Goal: Information Seeking & Learning: Learn about a topic

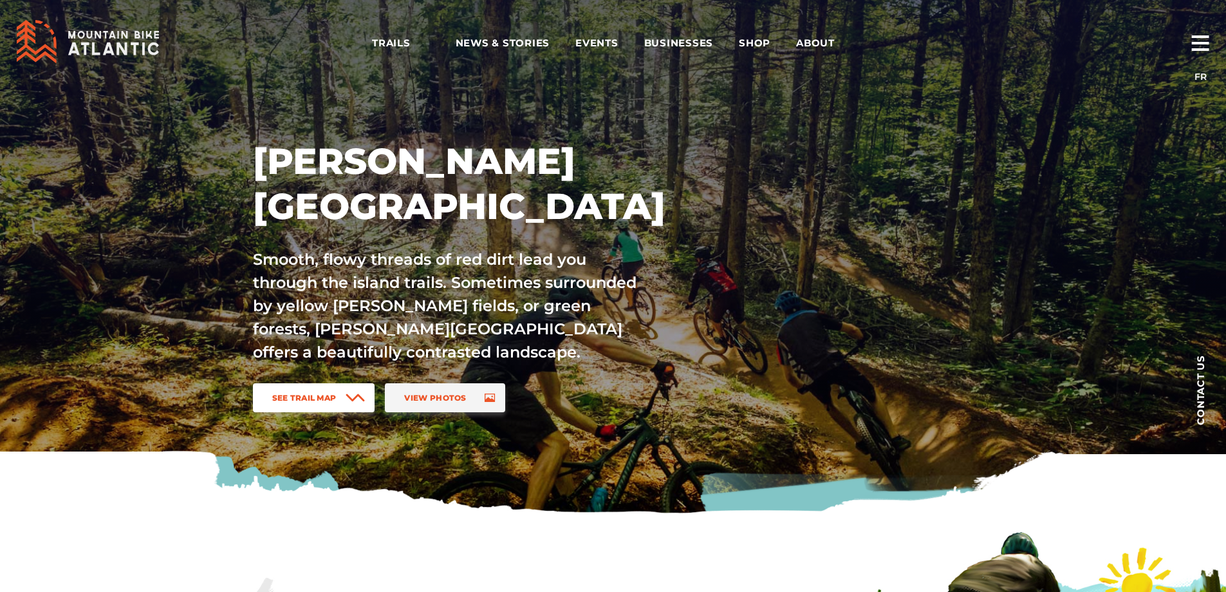
click at [343, 391] on link "See Trail Map" at bounding box center [314, 397] width 122 height 29
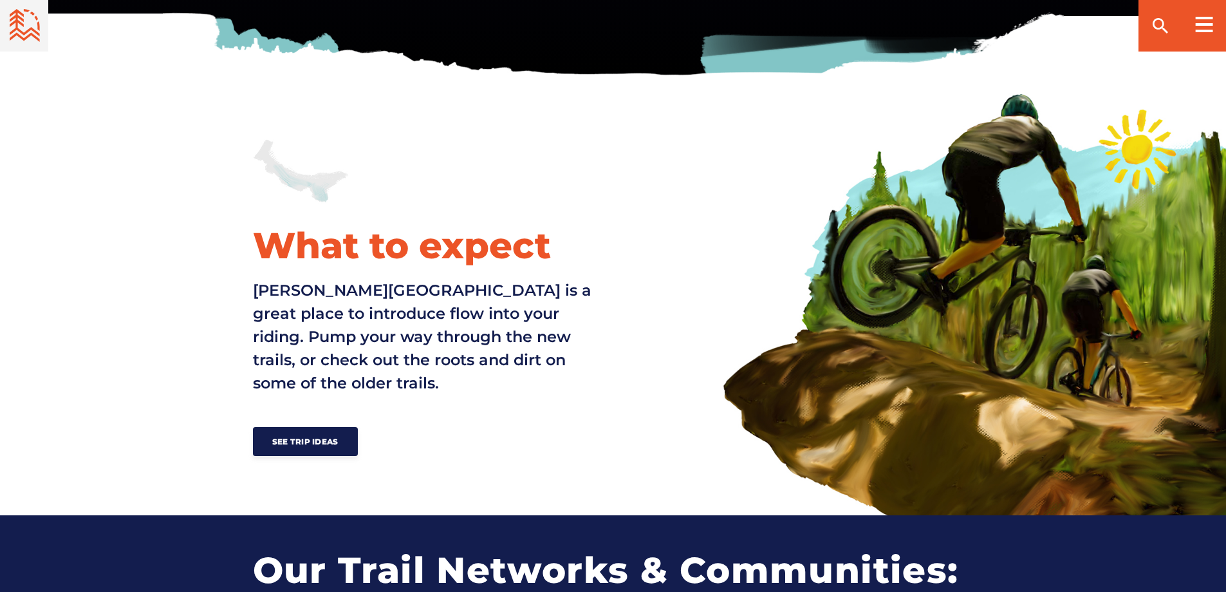
scroll to position [116, 0]
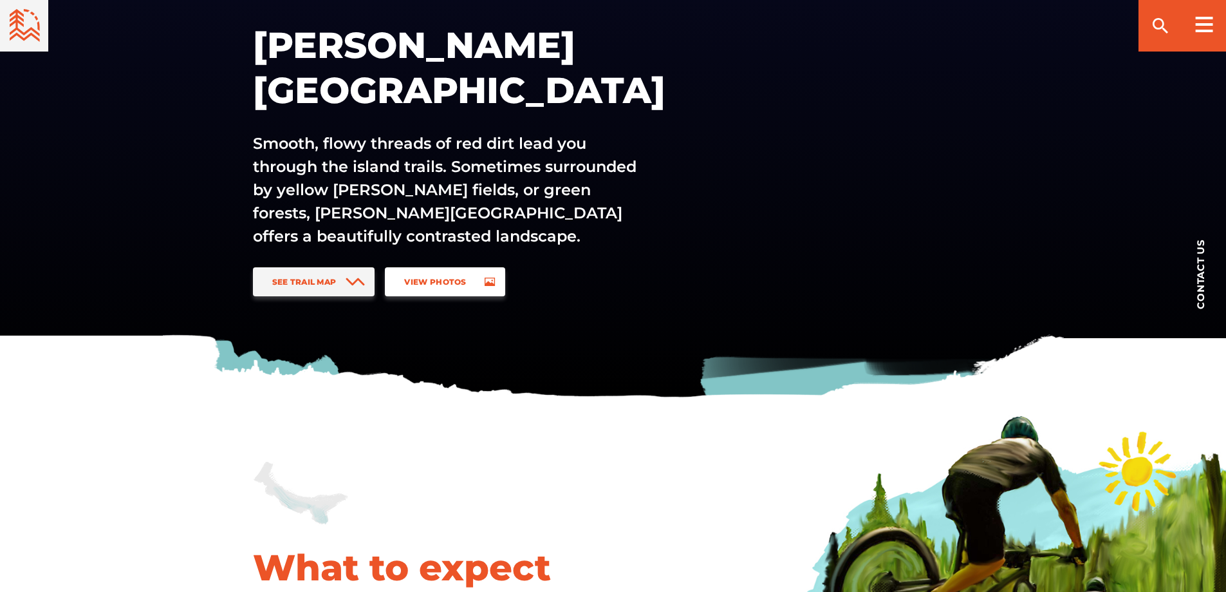
click at [462, 277] on span "View Photos" at bounding box center [435, 282] width 62 height 10
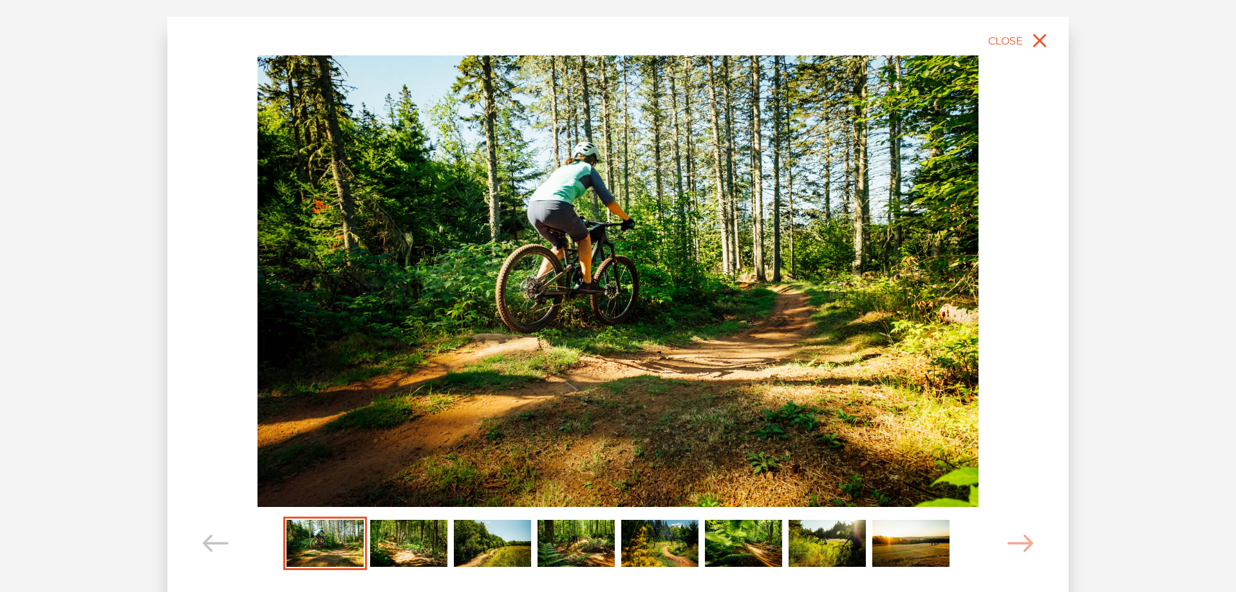
click at [429, 542] on img "Carousel Page 2" at bounding box center [408, 544] width 77 height 48
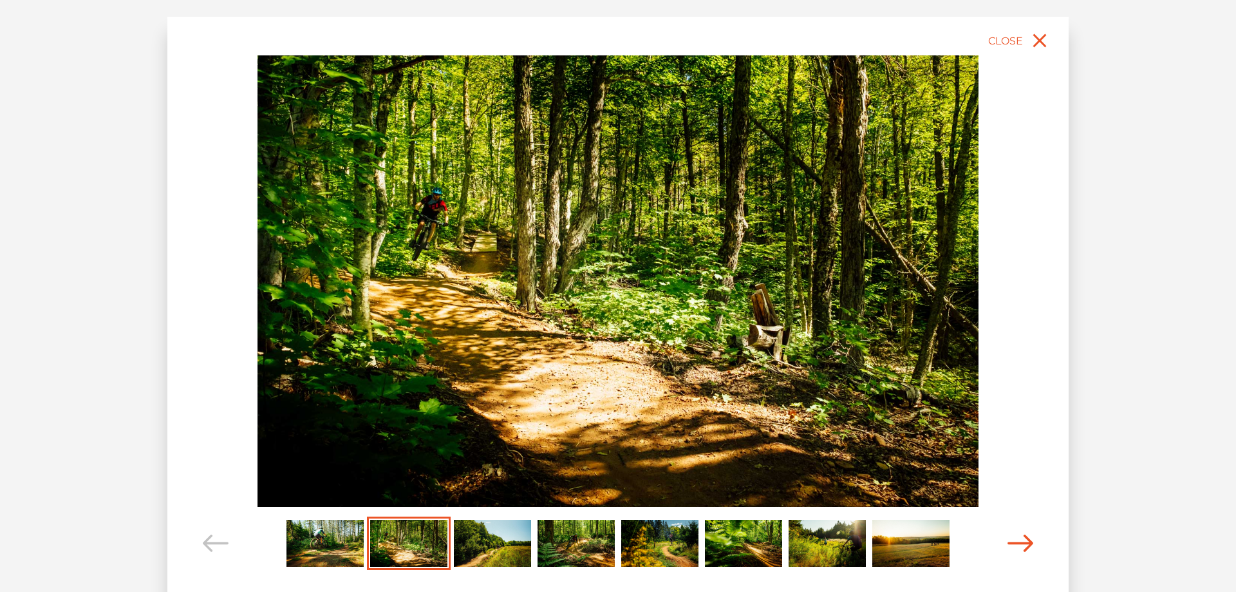
click at [1008, 543] on icon "Carousel Navigation" at bounding box center [1021, 542] width 26 height 17
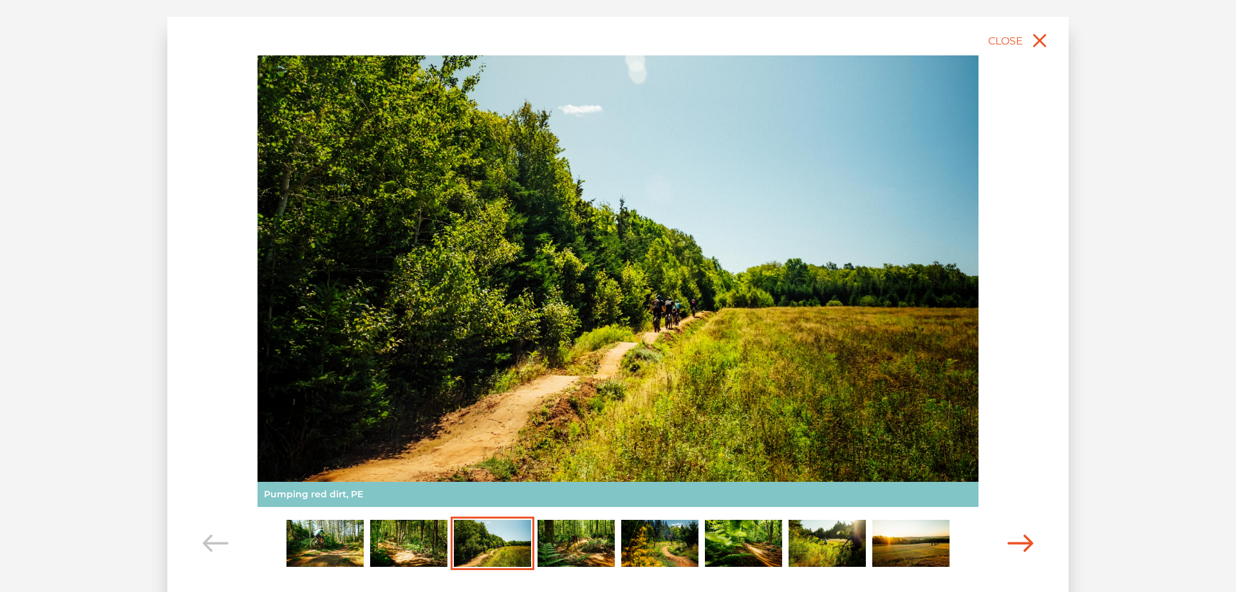
click at [1008, 543] on icon "Carousel Navigation" at bounding box center [1021, 542] width 26 height 17
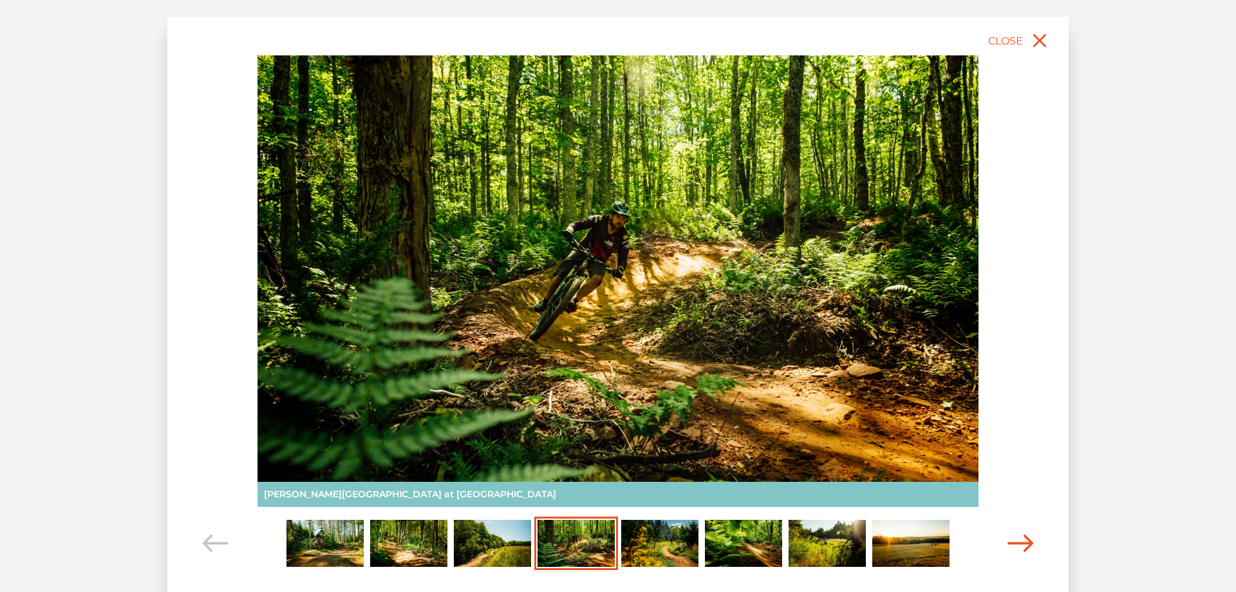
click at [1008, 543] on icon "Carousel Navigation" at bounding box center [1021, 542] width 26 height 17
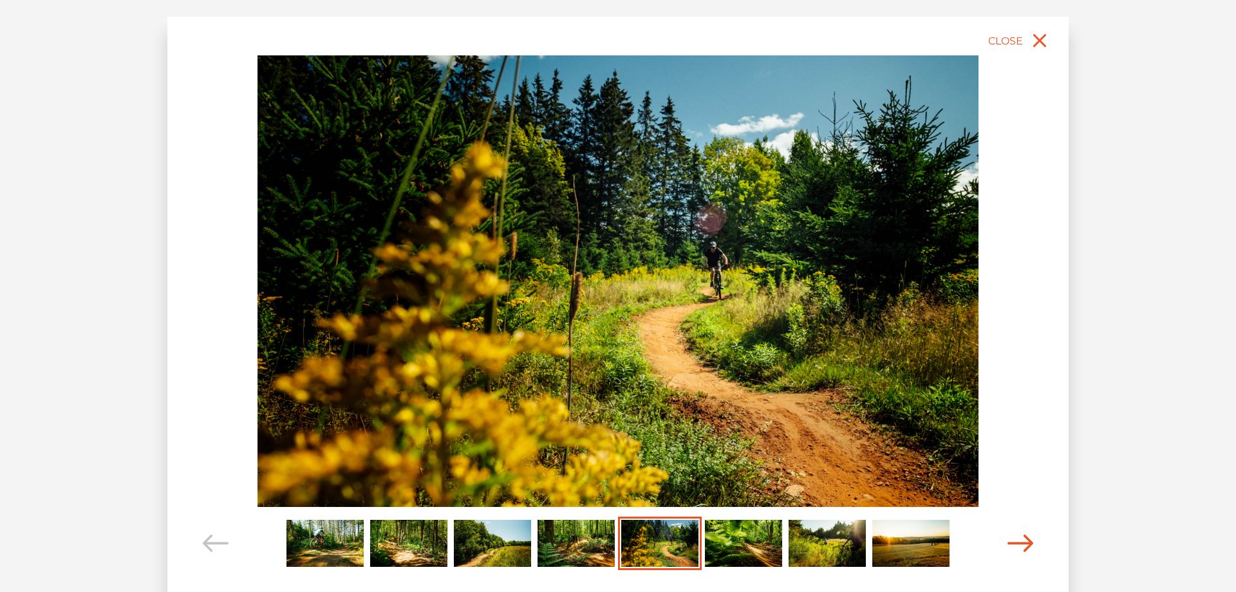
click at [1008, 543] on icon "Carousel Navigation" at bounding box center [1021, 542] width 26 height 17
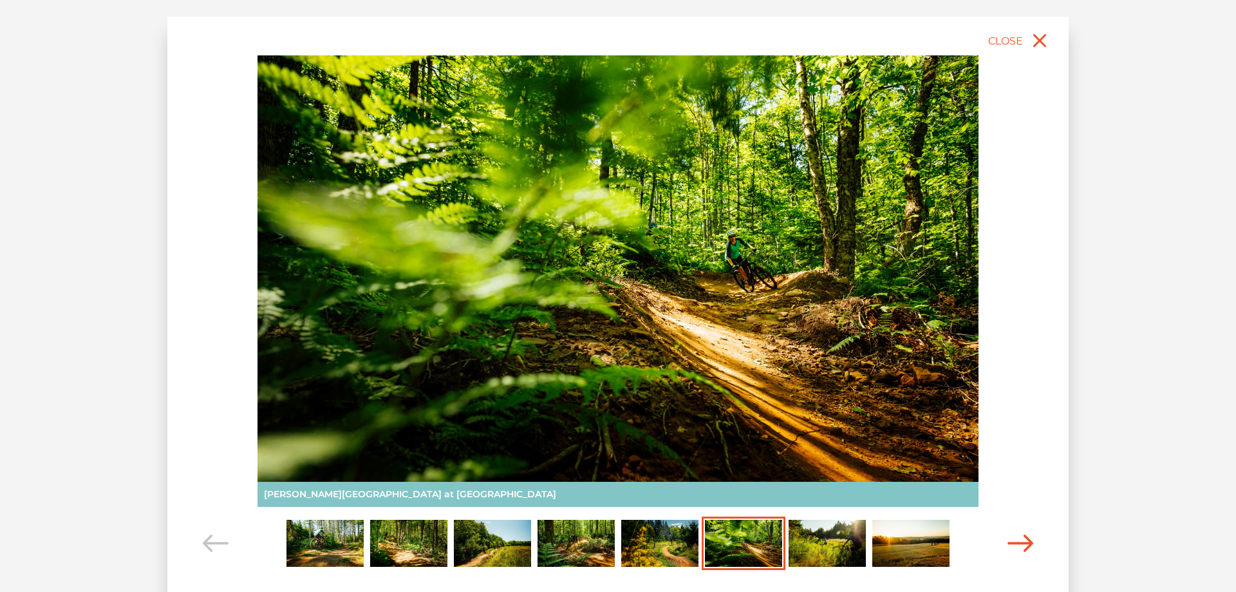
click at [1008, 543] on icon "Carousel Navigation" at bounding box center [1021, 542] width 26 height 17
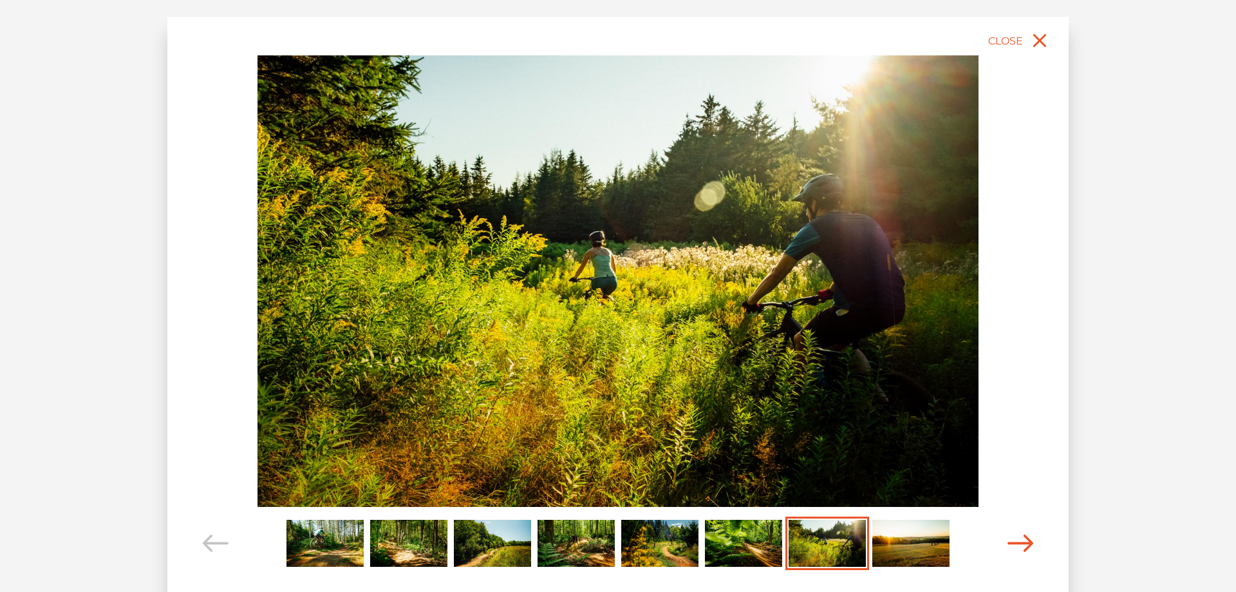
click at [1008, 543] on icon "Carousel Navigation" at bounding box center [1021, 542] width 26 height 17
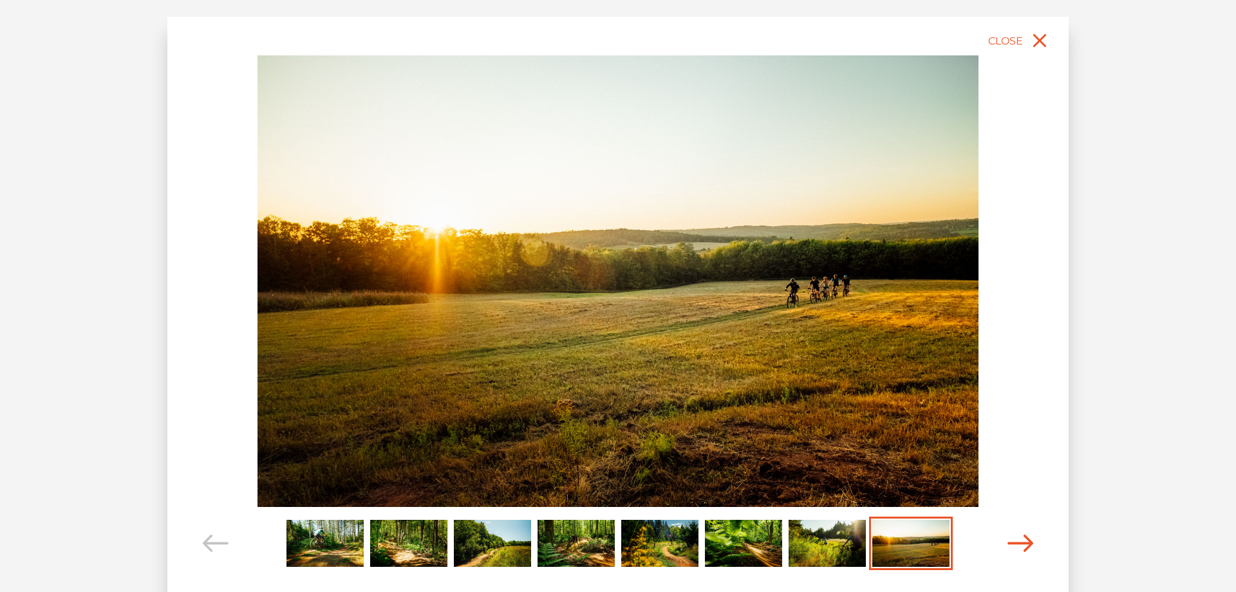
click at [1008, 543] on icon "Carousel Navigation" at bounding box center [1021, 542] width 26 height 17
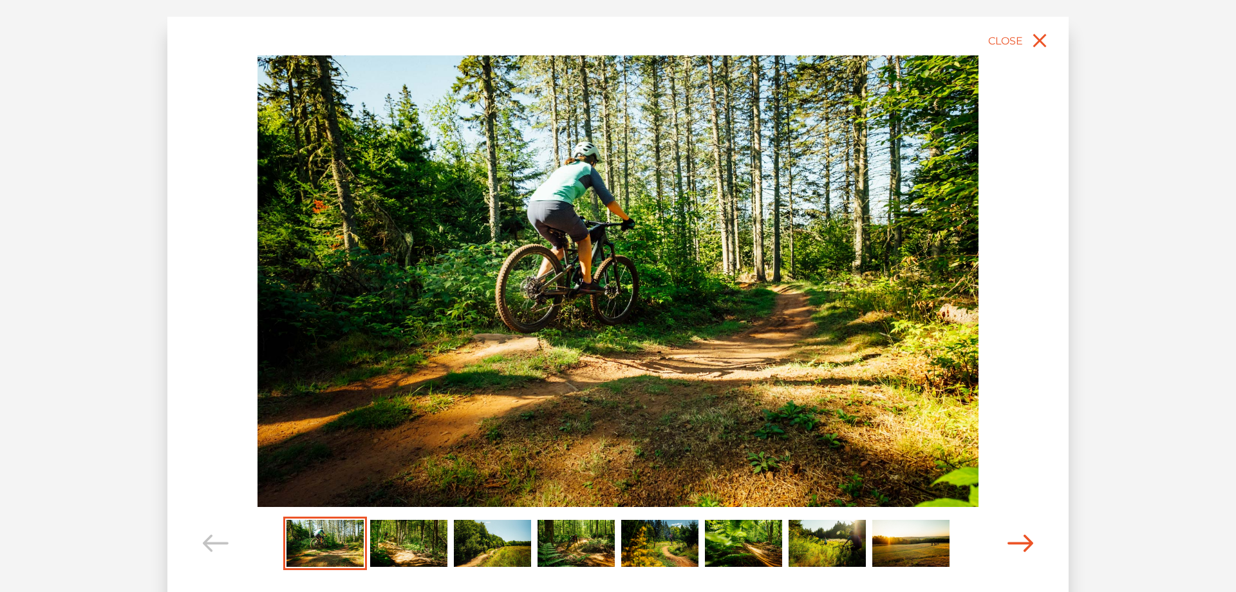
click at [1008, 543] on icon "Carousel Navigation" at bounding box center [1021, 542] width 26 height 17
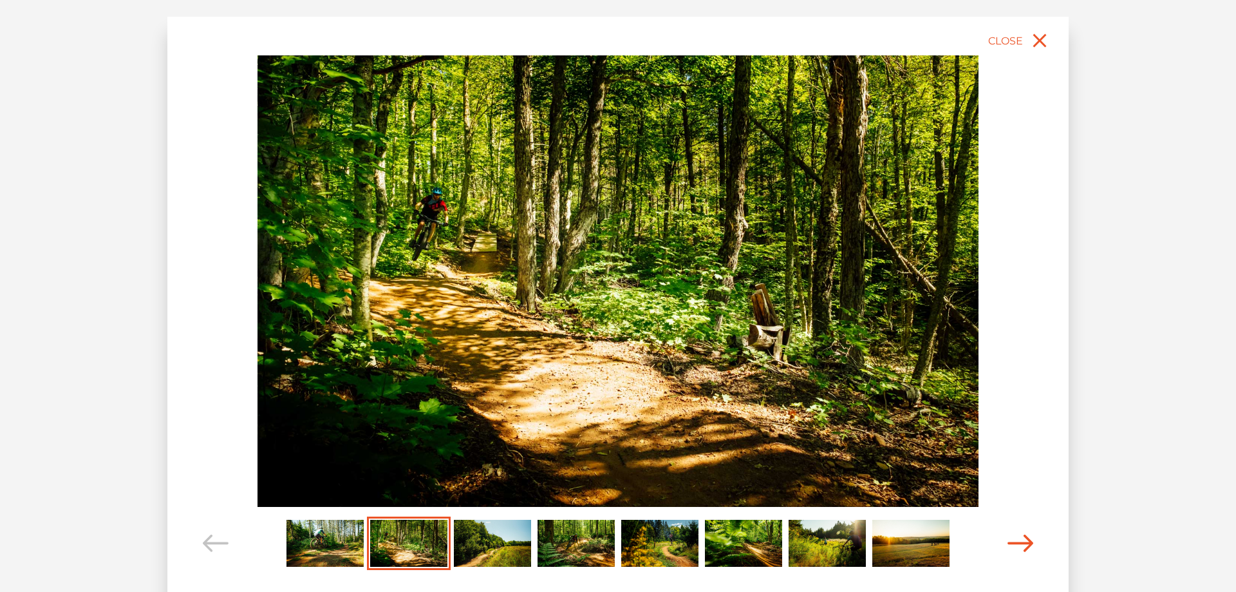
click at [1008, 543] on icon "Carousel Navigation" at bounding box center [1021, 542] width 26 height 17
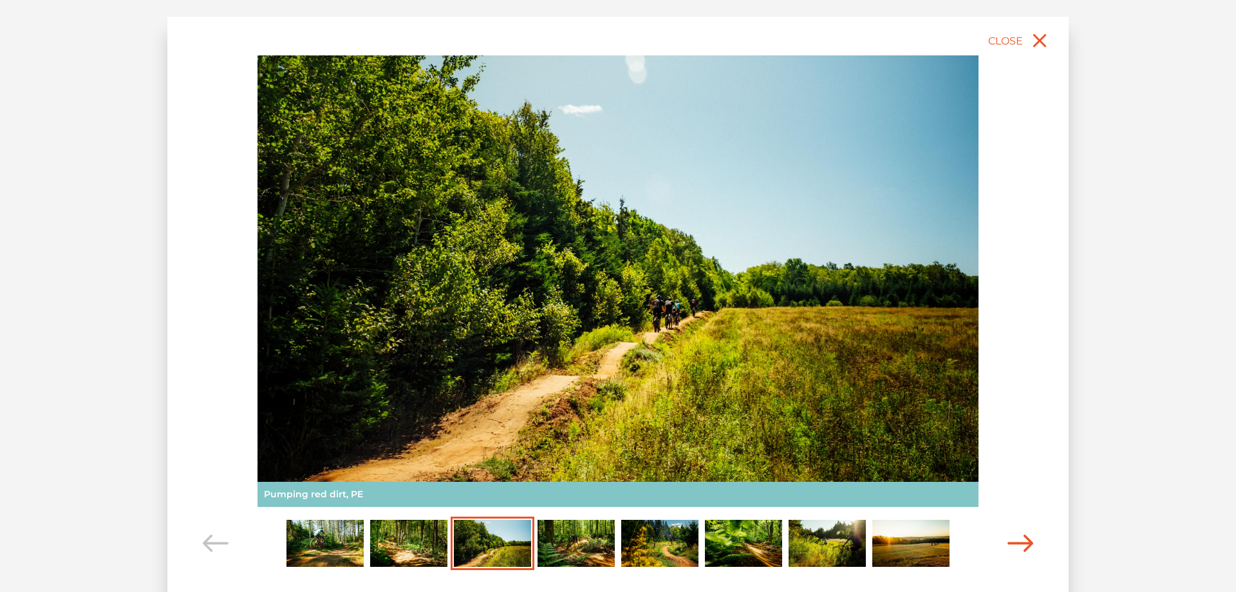
click at [1008, 543] on icon "Carousel Navigation" at bounding box center [1021, 542] width 26 height 17
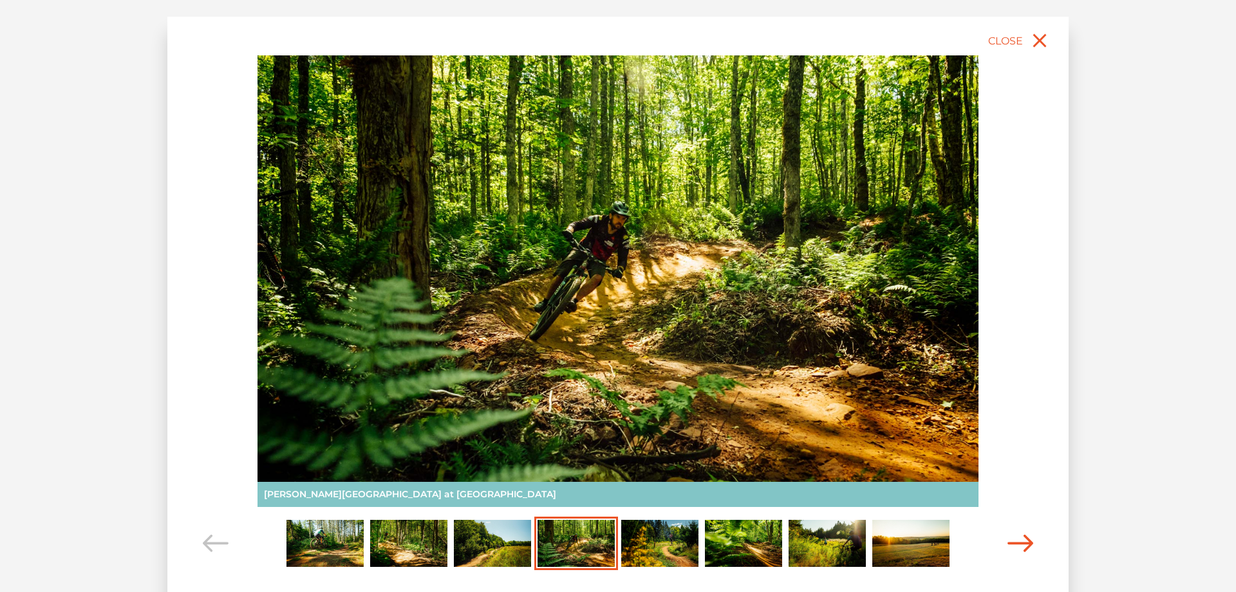
click at [1008, 543] on icon "Carousel Navigation" at bounding box center [1021, 542] width 26 height 17
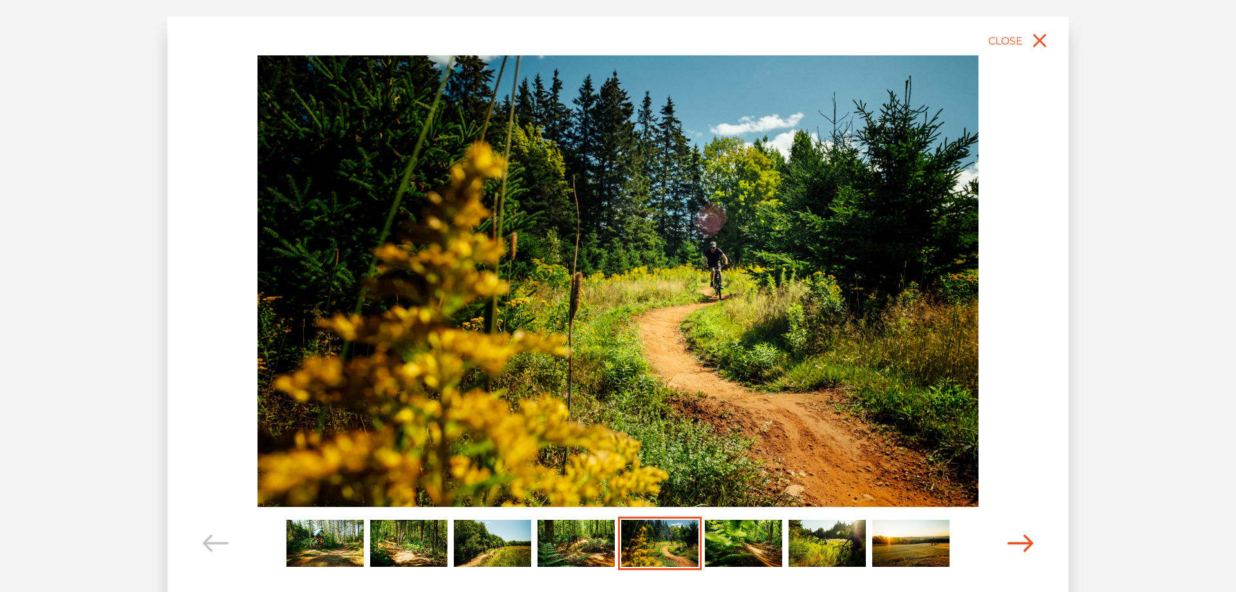
click at [1008, 543] on icon "Carousel Navigation" at bounding box center [1021, 542] width 26 height 17
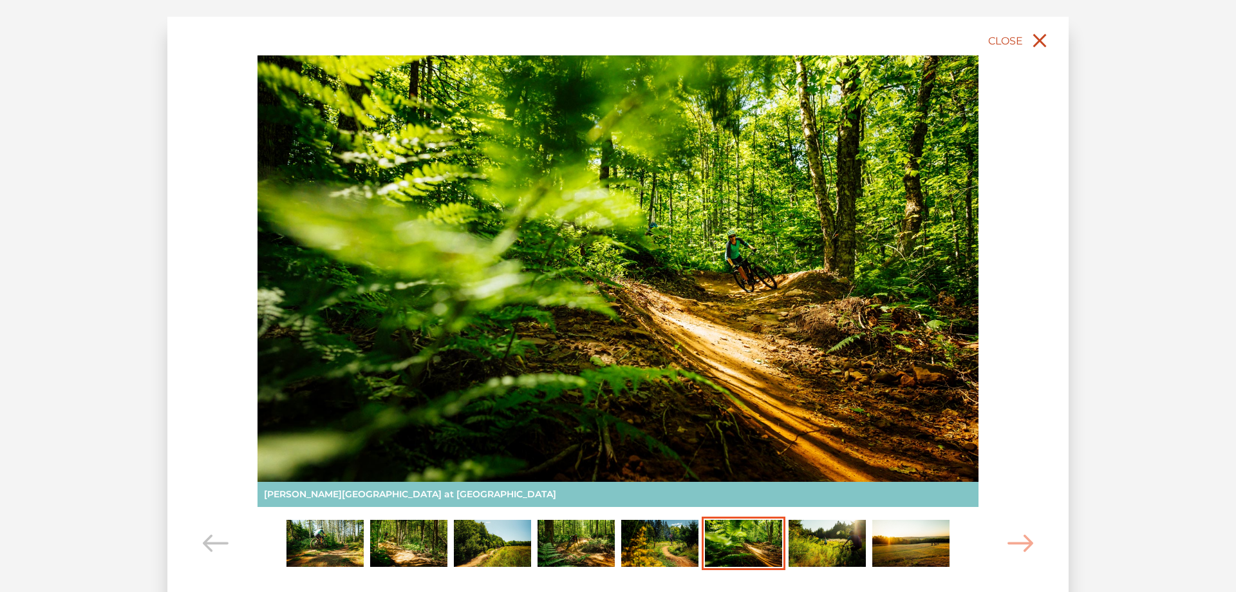
click at [1024, 36] on button "Close" at bounding box center [1020, 40] width 68 height 28
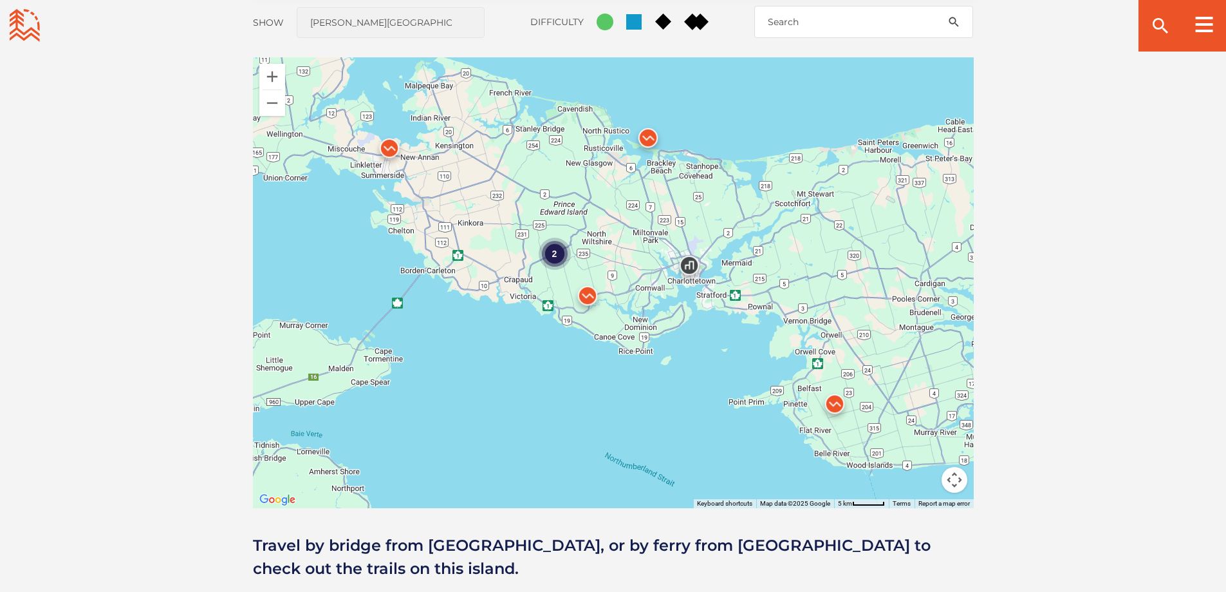
scroll to position [1210, 0]
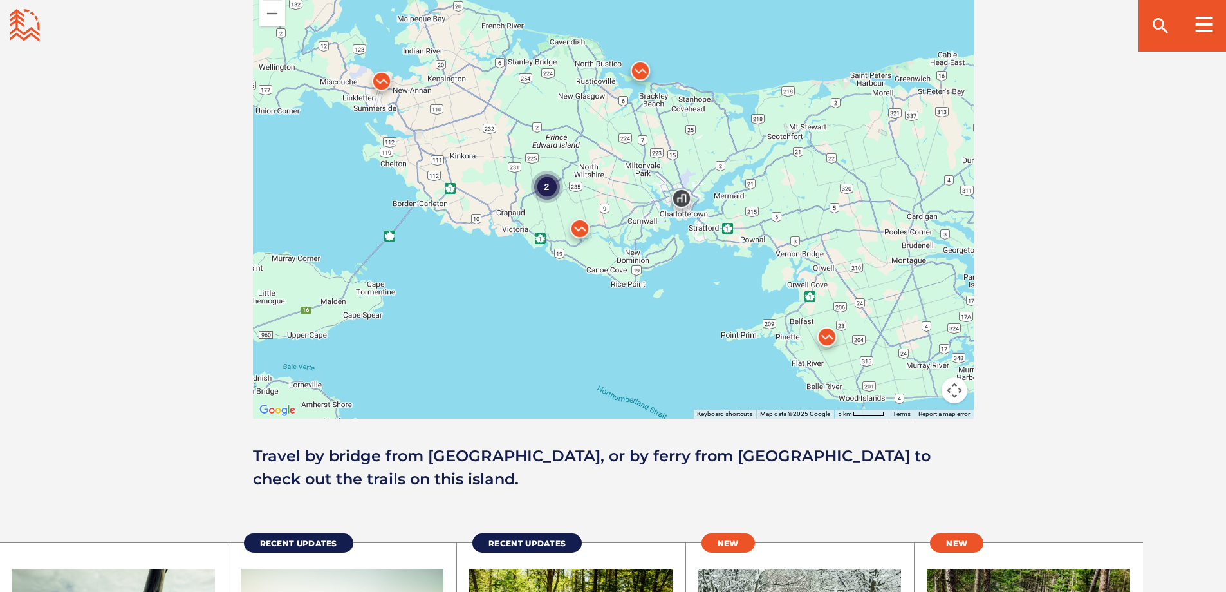
drag, startPoint x: 719, startPoint y: 249, endPoint x: 709, endPoint y: 272, distance: 24.8
click at [709, 272] on div "2" at bounding box center [613, 193] width 721 height 451
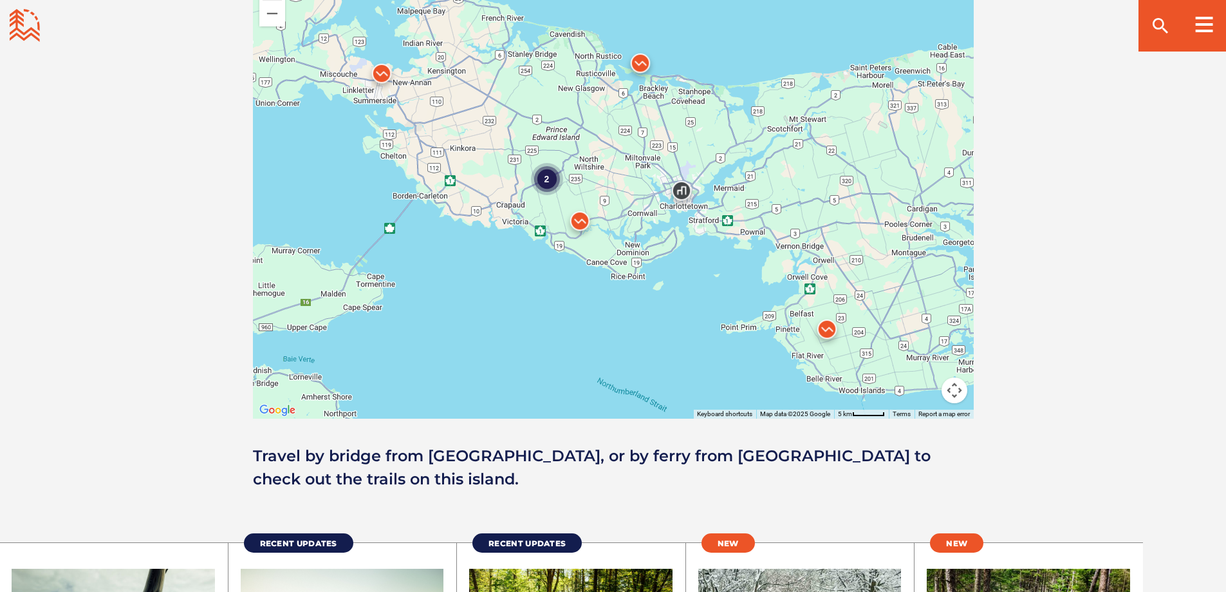
click at [638, 64] on img at bounding box center [640, 66] width 39 height 39
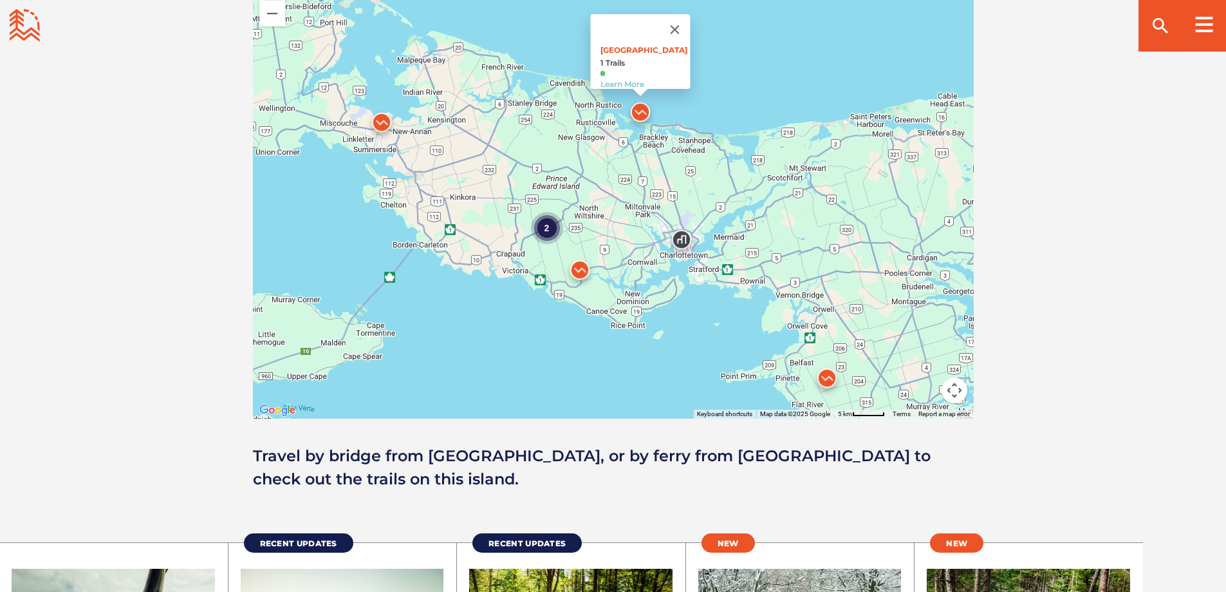
click at [379, 126] on img at bounding box center [381, 125] width 39 height 39
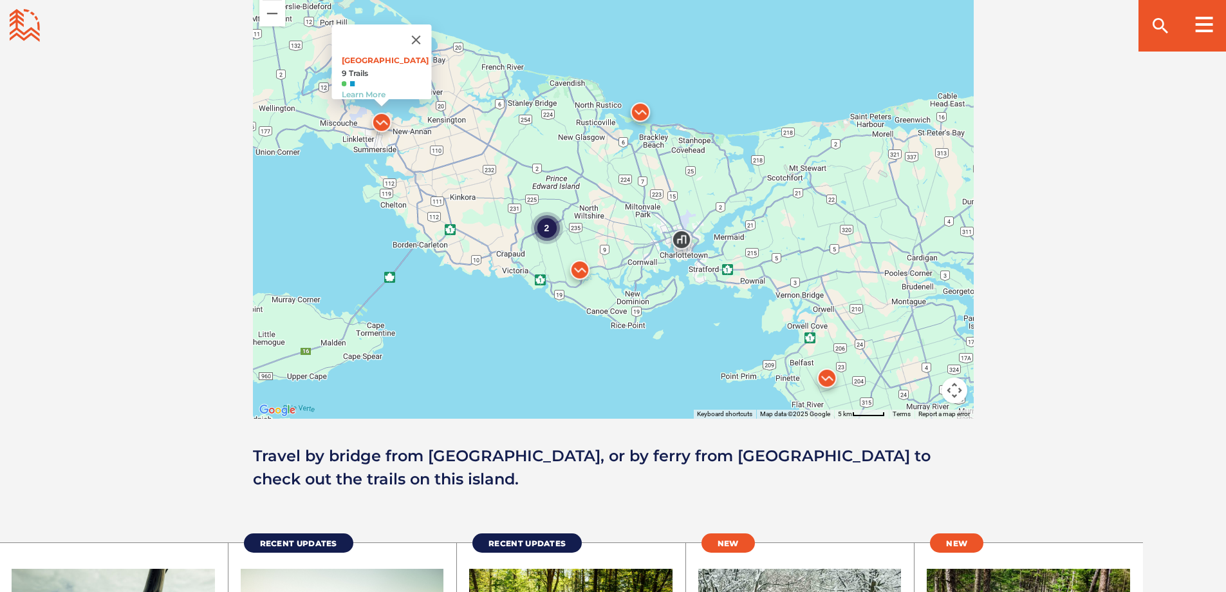
click at [555, 229] on div "2" at bounding box center [546, 228] width 32 height 32
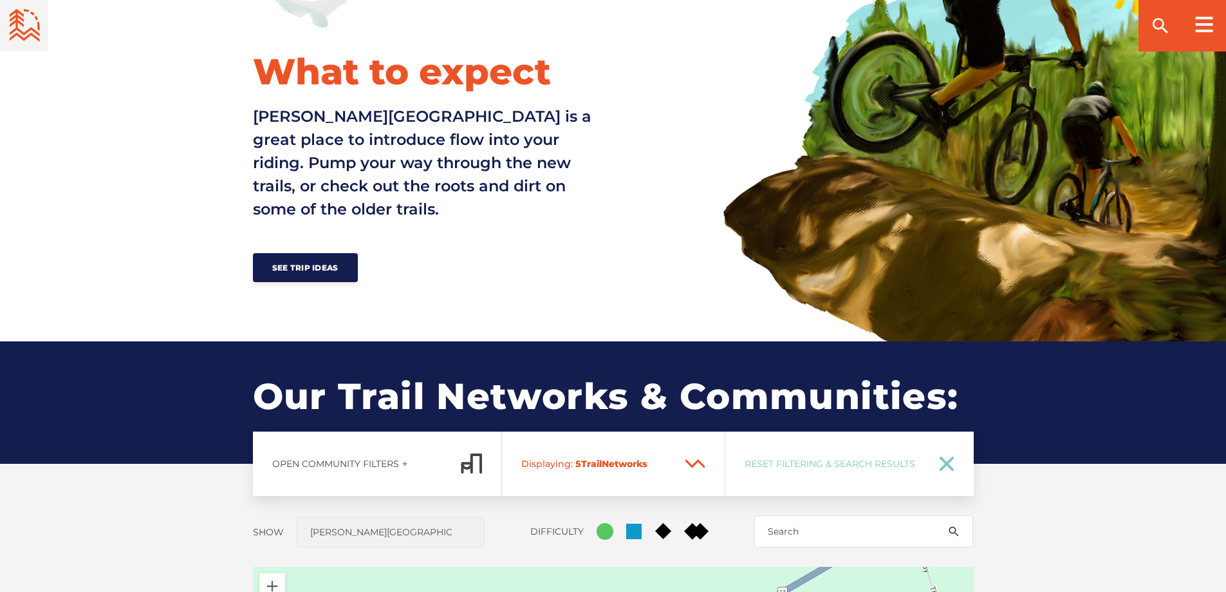
scroll to position [695, 0]
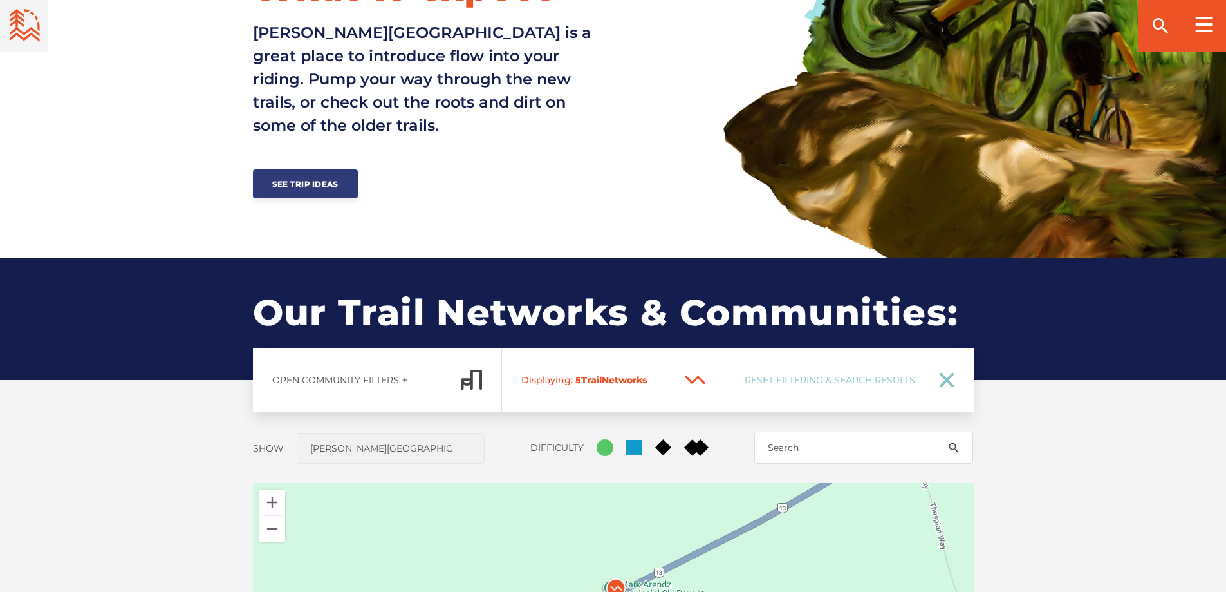
click at [300, 179] on span "See Trip Ideas" at bounding box center [305, 184] width 66 height 10
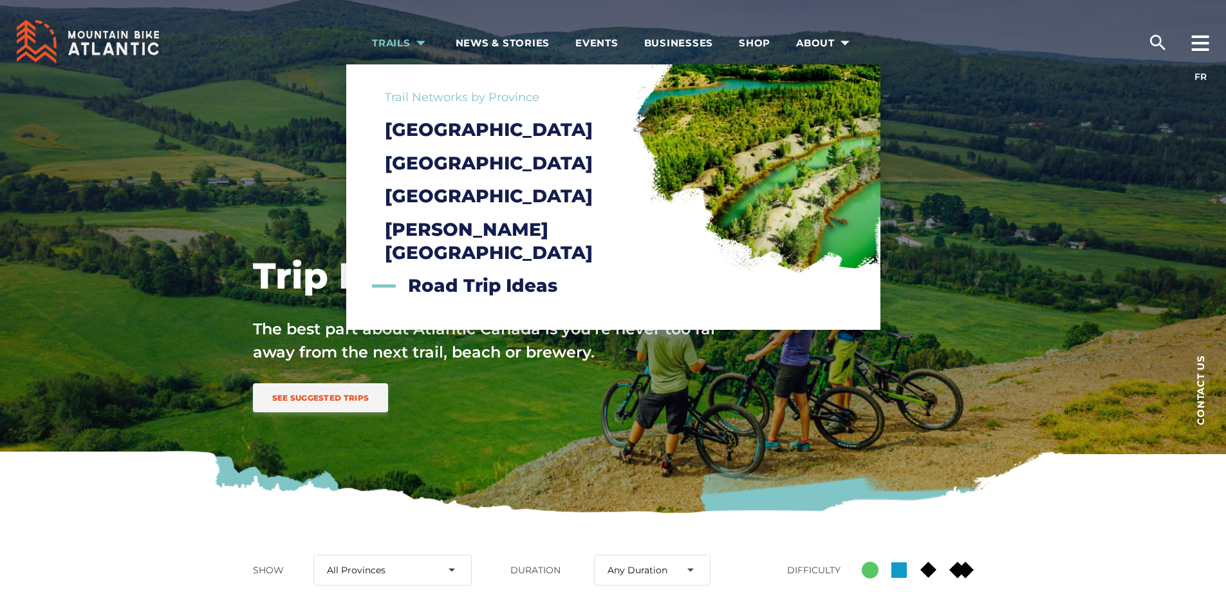
click at [395, 39] on span "Trails" at bounding box center [401, 43] width 58 height 13
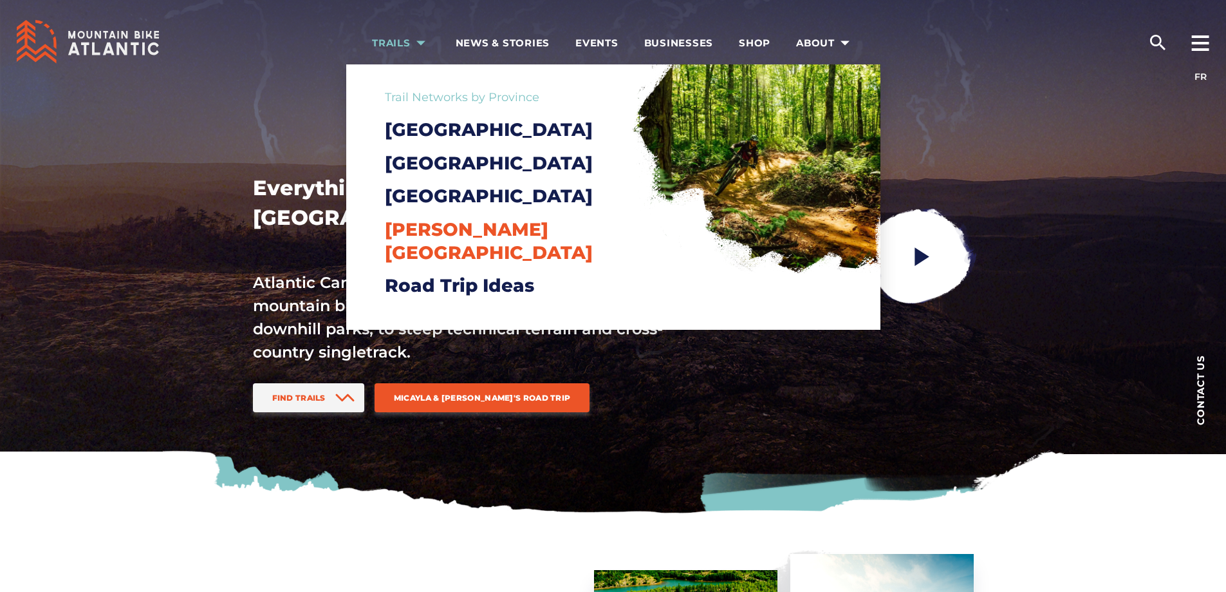
click at [436, 256] on span "[PERSON_NAME][GEOGRAPHIC_DATA]" at bounding box center [489, 240] width 208 height 45
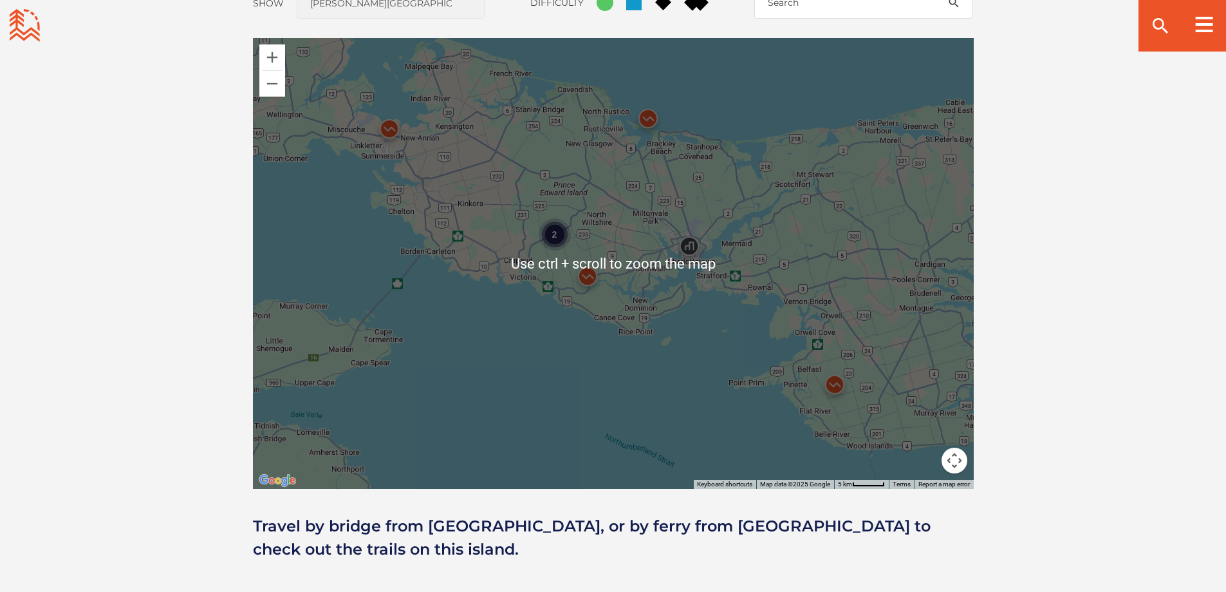
scroll to position [1159, 0]
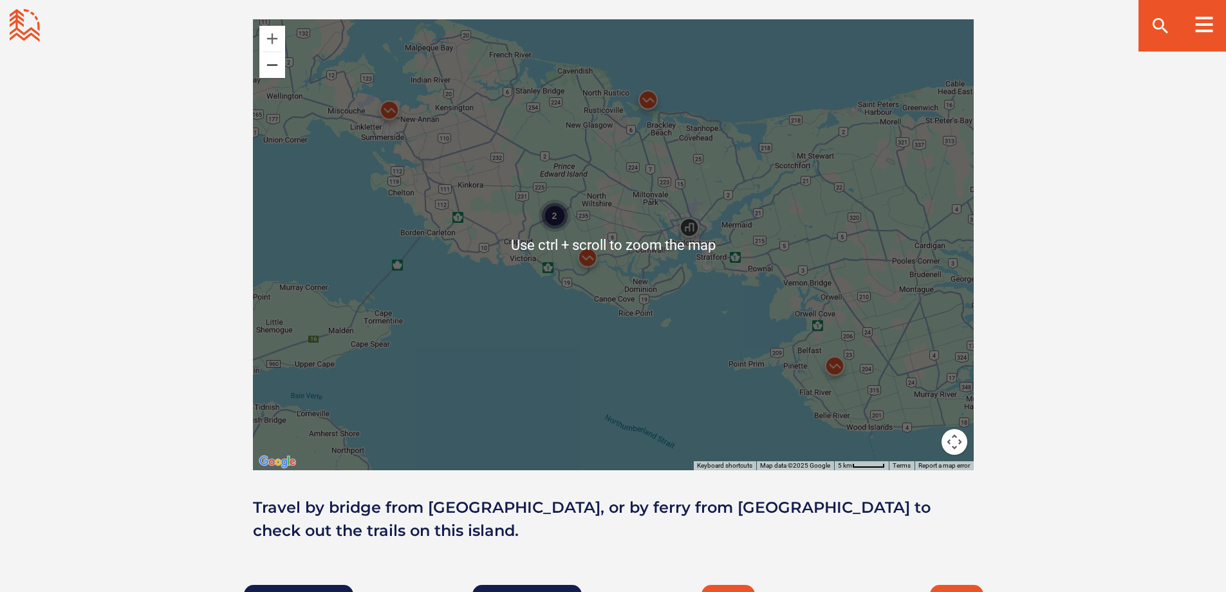
click at [277, 71] on button "Zoom out" at bounding box center [272, 65] width 26 height 26
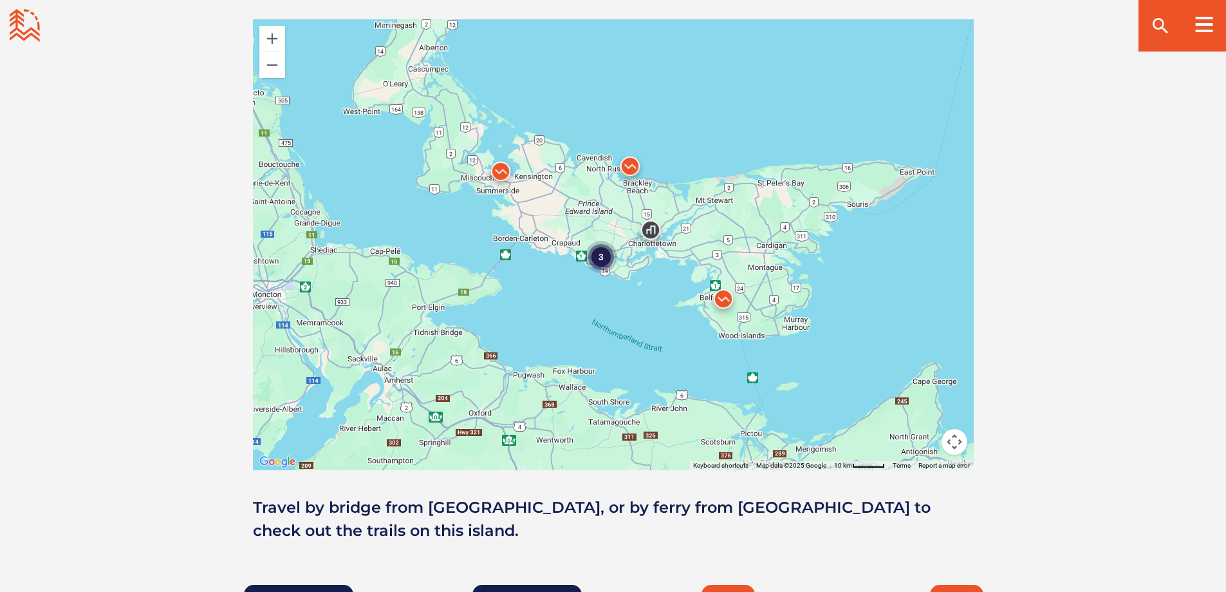
click at [500, 169] on img at bounding box center [501, 174] width 39 height 39
click at [630, 171] on img at bounding box center [630, 169] width 39 height 39
click at [722, 303] on img at bounding box center [723, 302] width 39 height 39
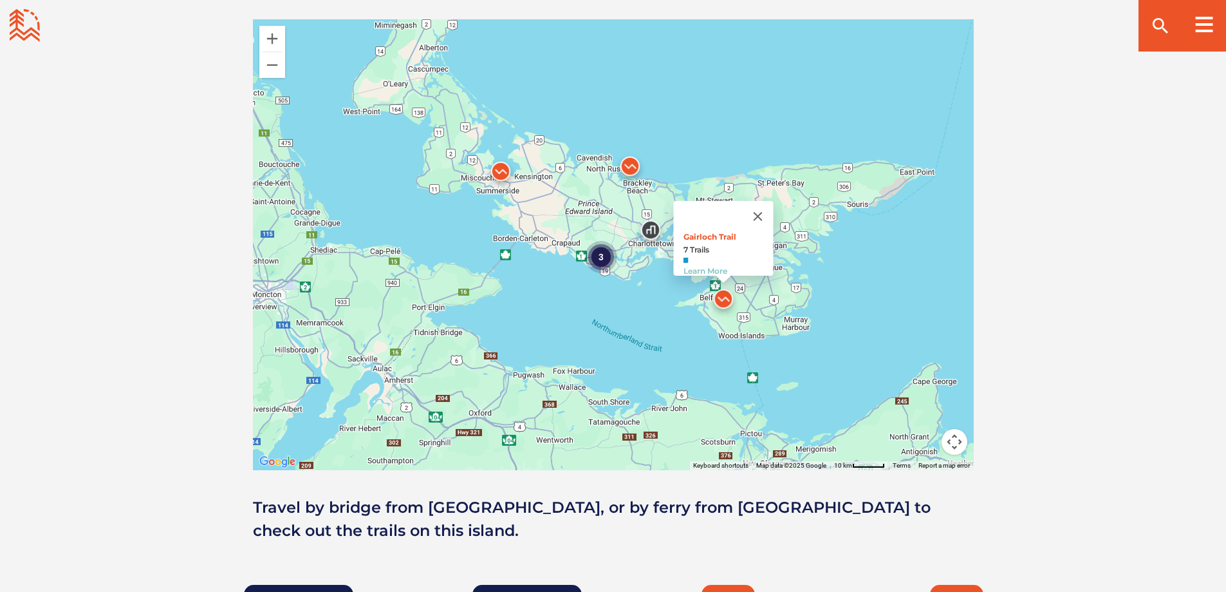
click at [505, 174] on img at bounding box center [501, 174] width 39 height 39
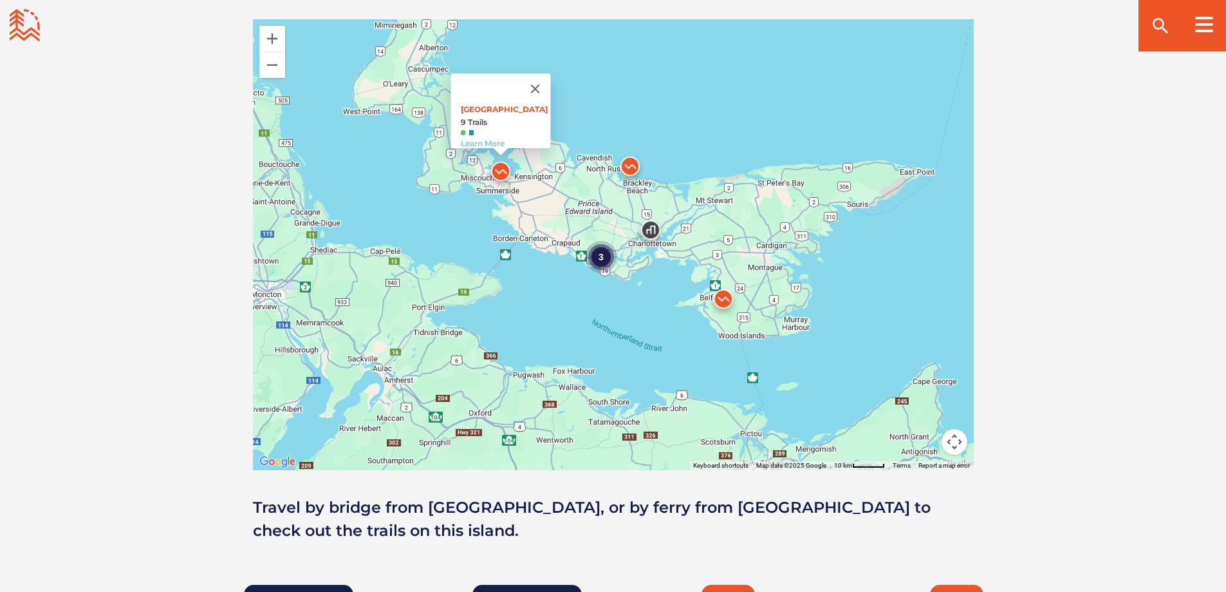
click at [728, 300] on img at bounding box center [723, 302] width 39 height 39
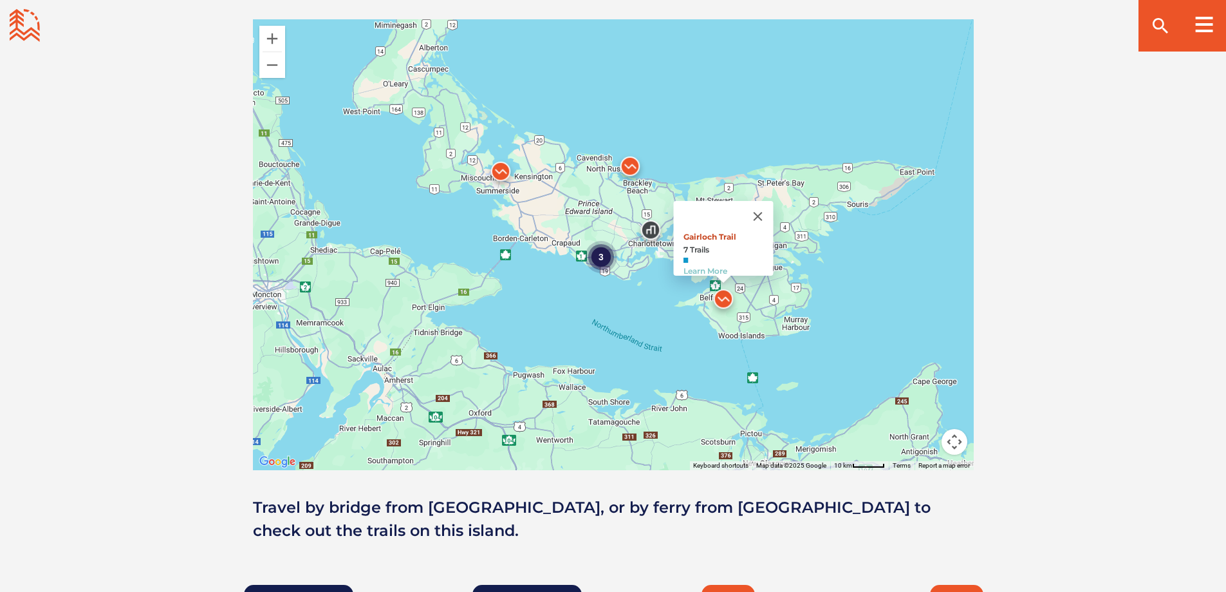
click at [705, 232] on link "Gairloch Trail" at bounding box center [709, 237] width 53 height 10
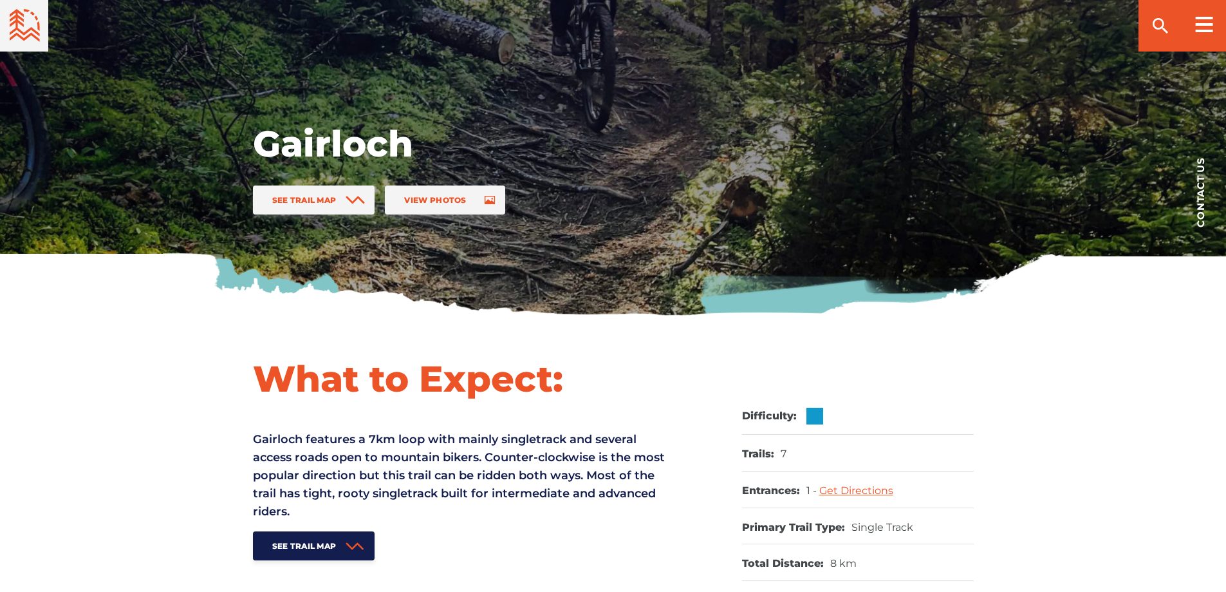
scroll to position [193, 0]
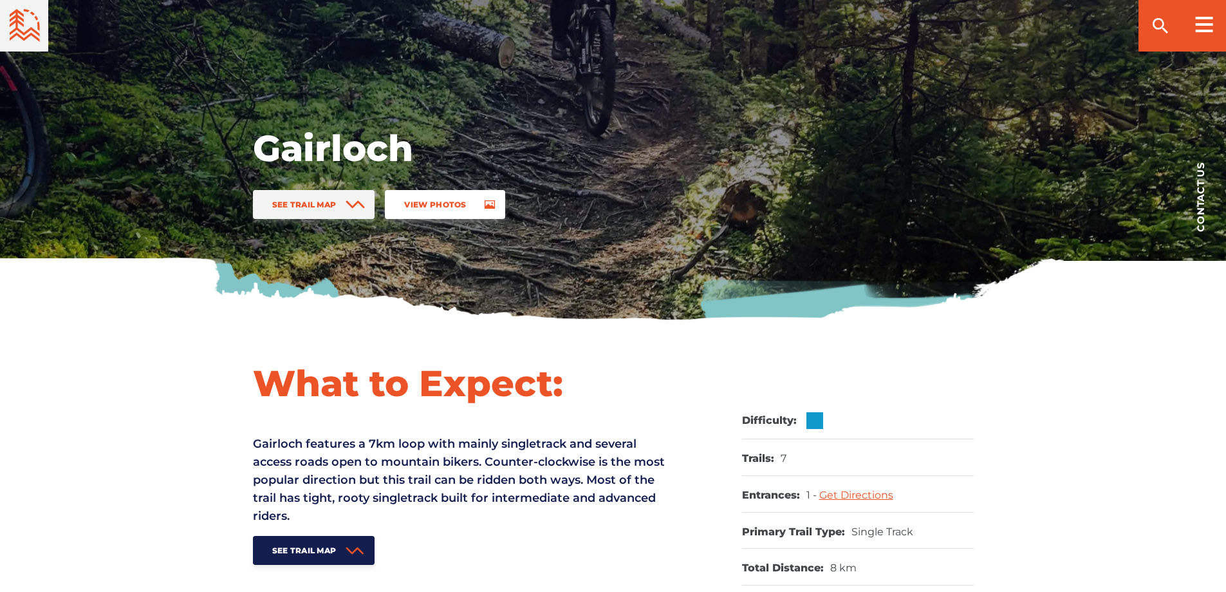
click at [465, 204] on span "View Photos" at bounding box center [435, 205] width 62 height 10
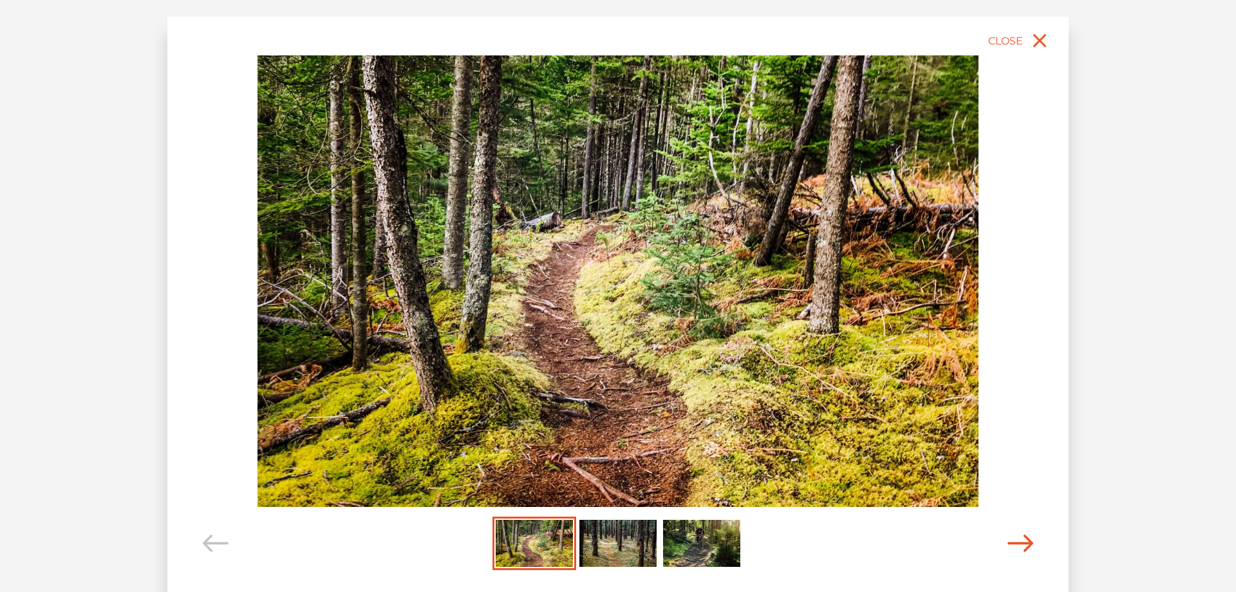
click at [1015, 540] on icon "Carousel Navigation" at bounding box center [1021, 542] width 26 height 17
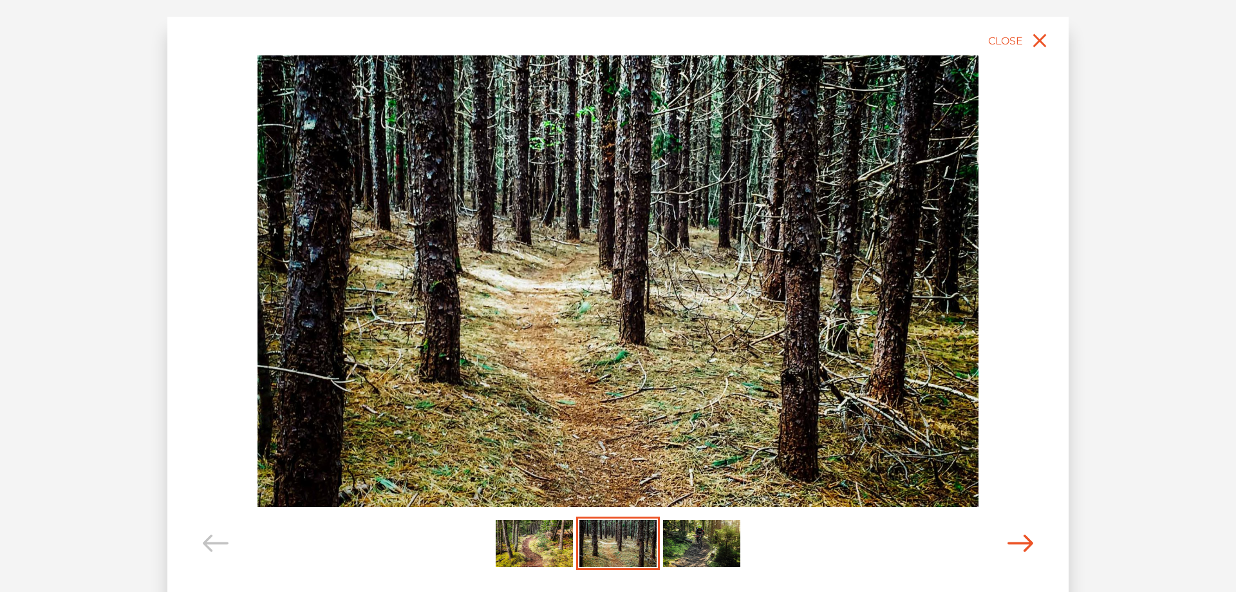
click at [1015, 540] on icon "Carousel Navigation" at bounding box center [1021, 542] width 26 height 17
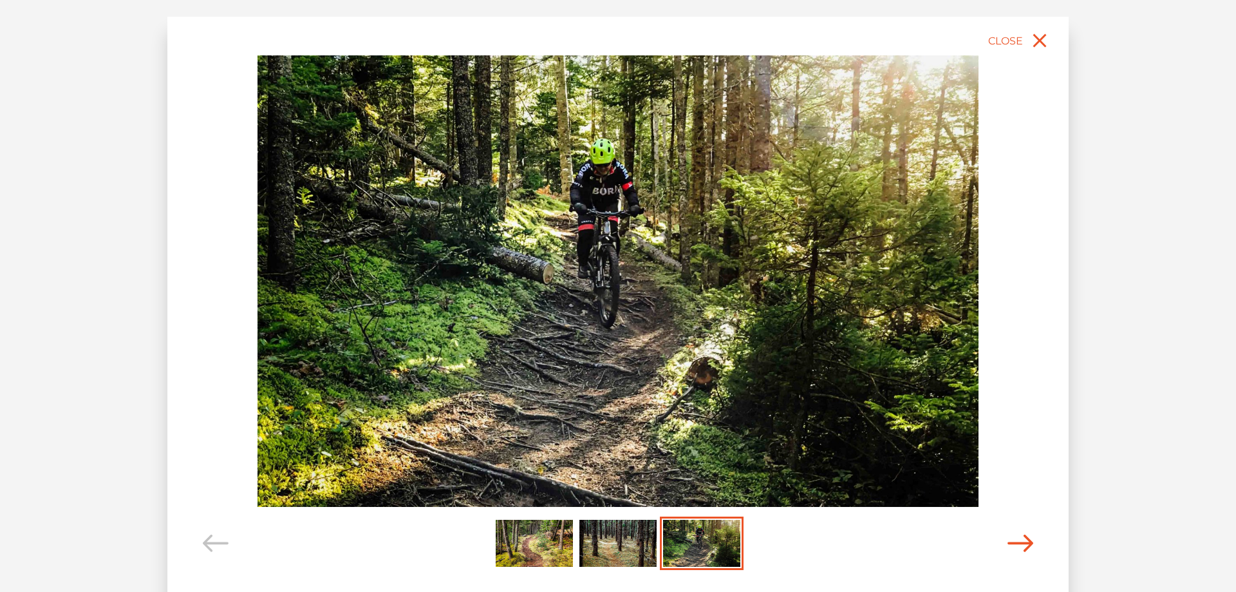
click at [1015, 540] on icon "Carousel Navigation" at bounding box center [1021, 542] width 26 height 17
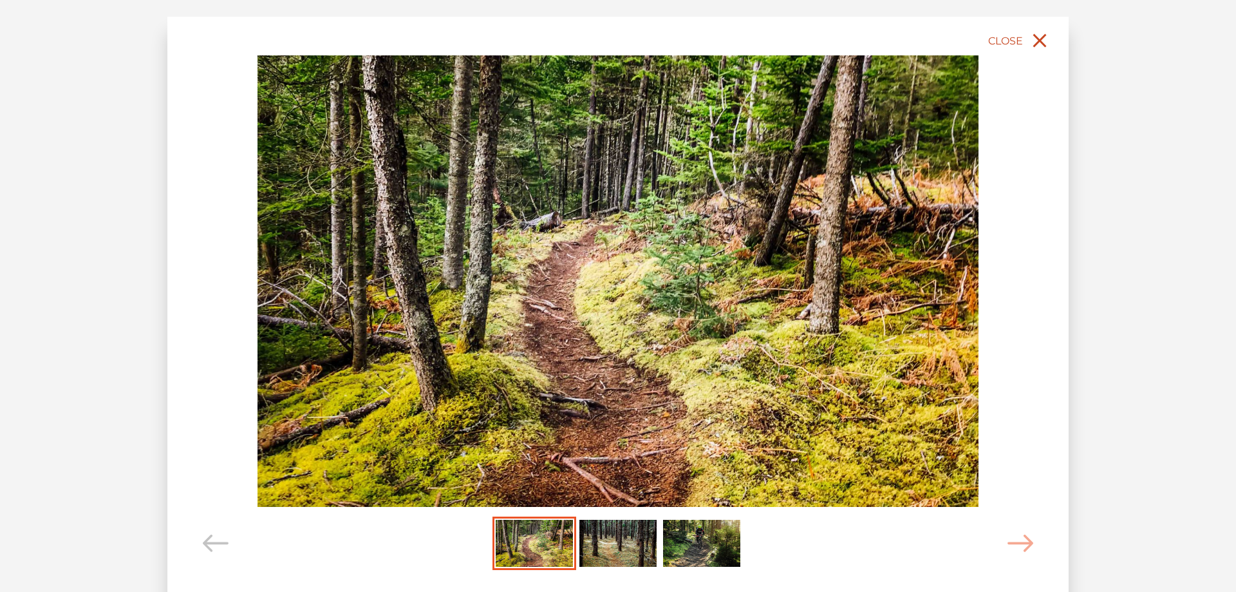
click at [1035, 42] on icon "close" at bounding box center [1039, 40] width 23 height 23
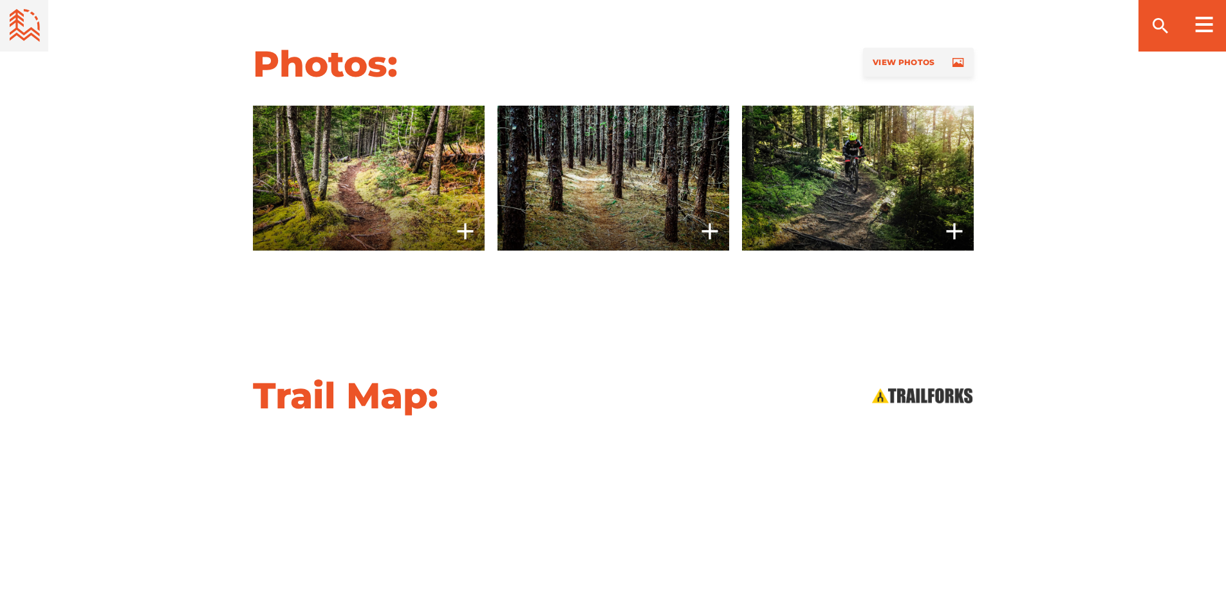
scroll to position [1223, 0]
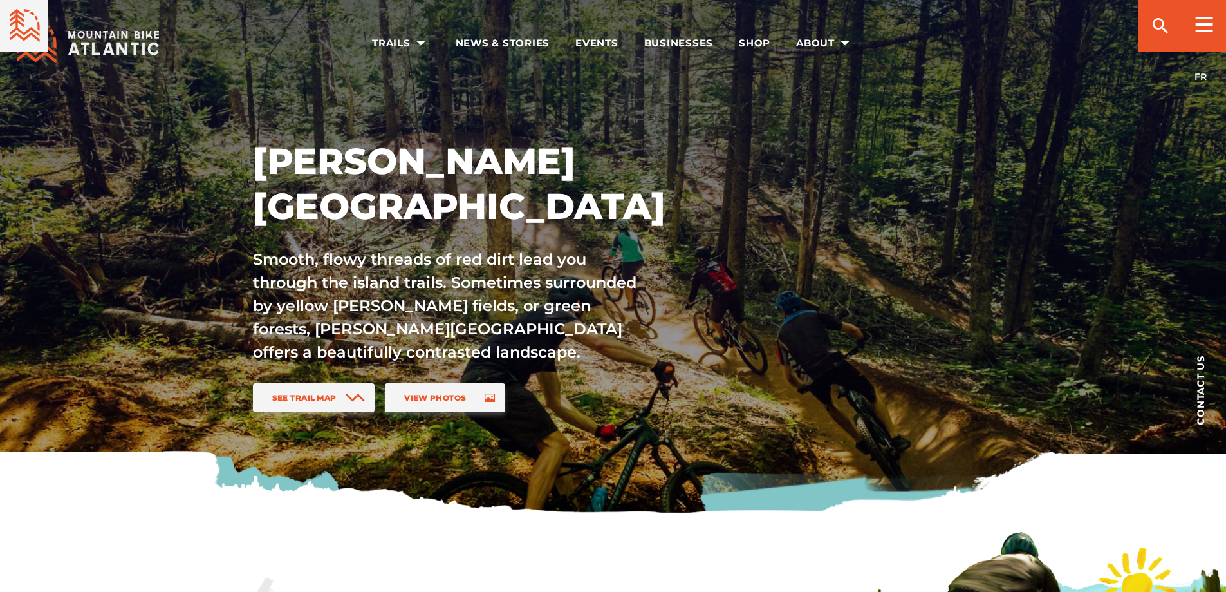
scroll to position [1159, 0]
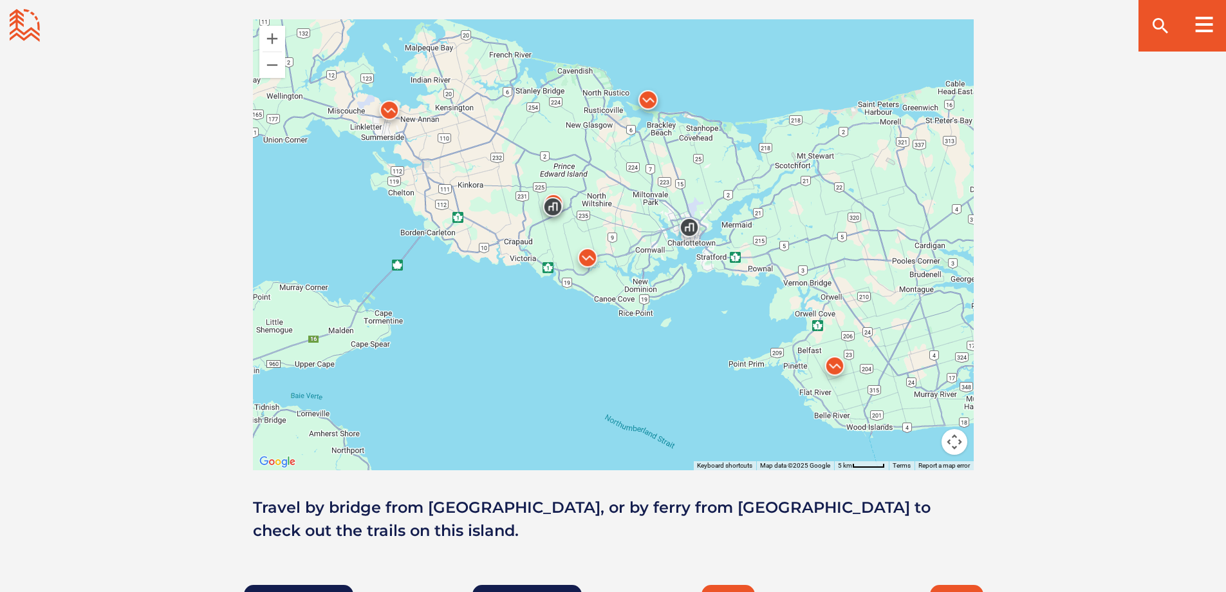
click at [384, 108] on img at bounding box center [389, 113] width 39 height 39
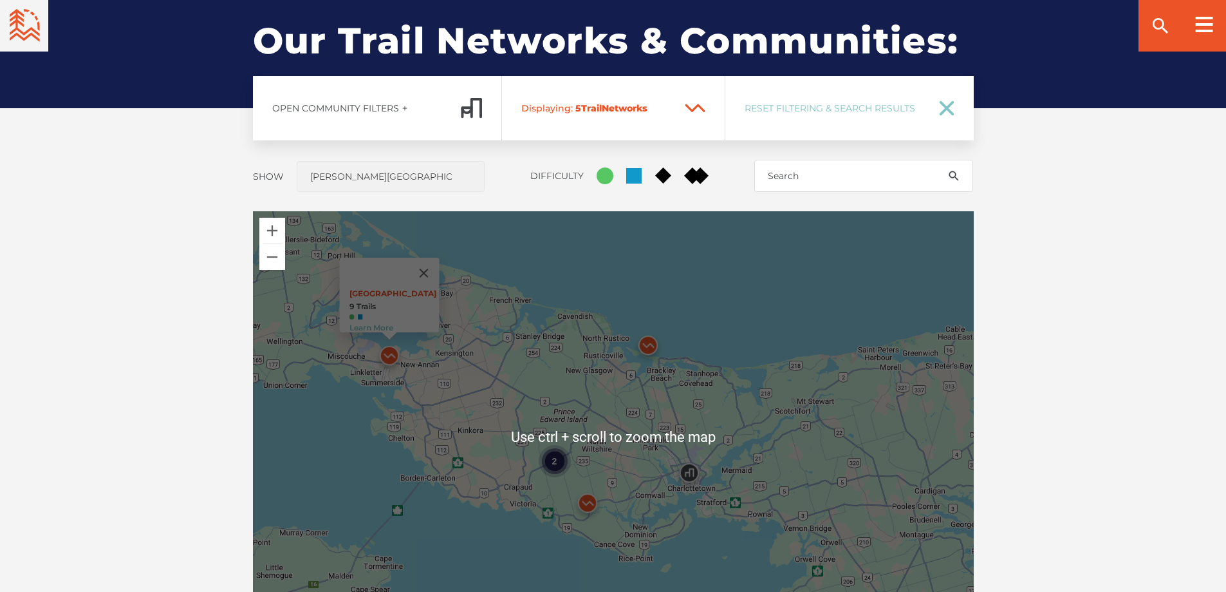
scroll to position [837, 0]
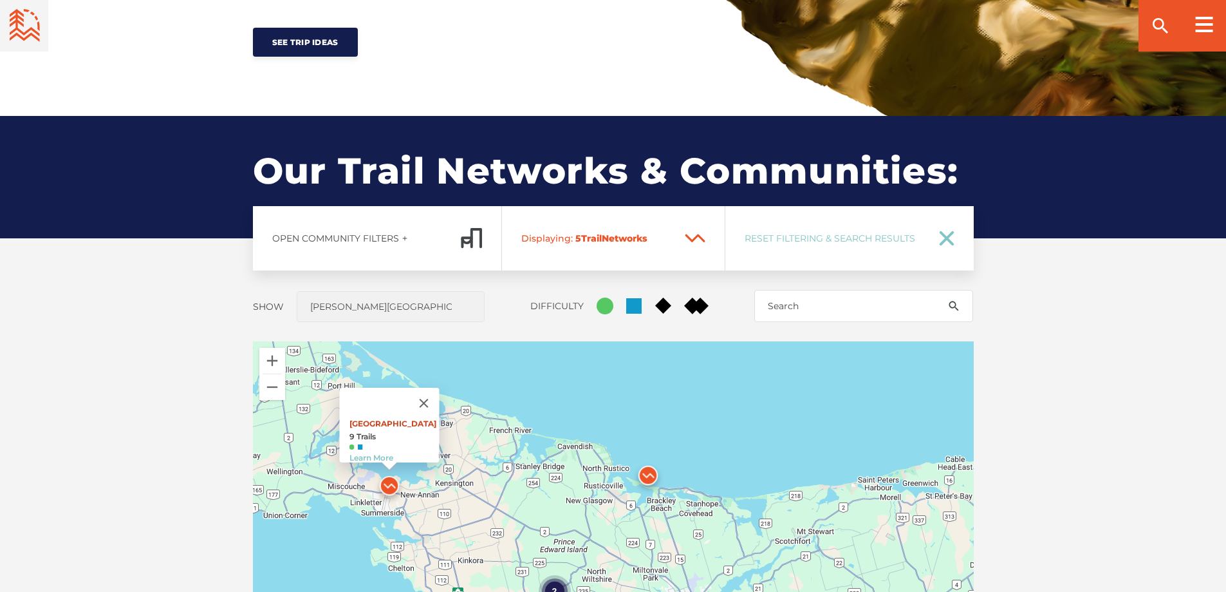
click at [380, 418] on link "[GEOGRAPHIC_DATA]" at bounding box center [392, 423] width 87 height 10
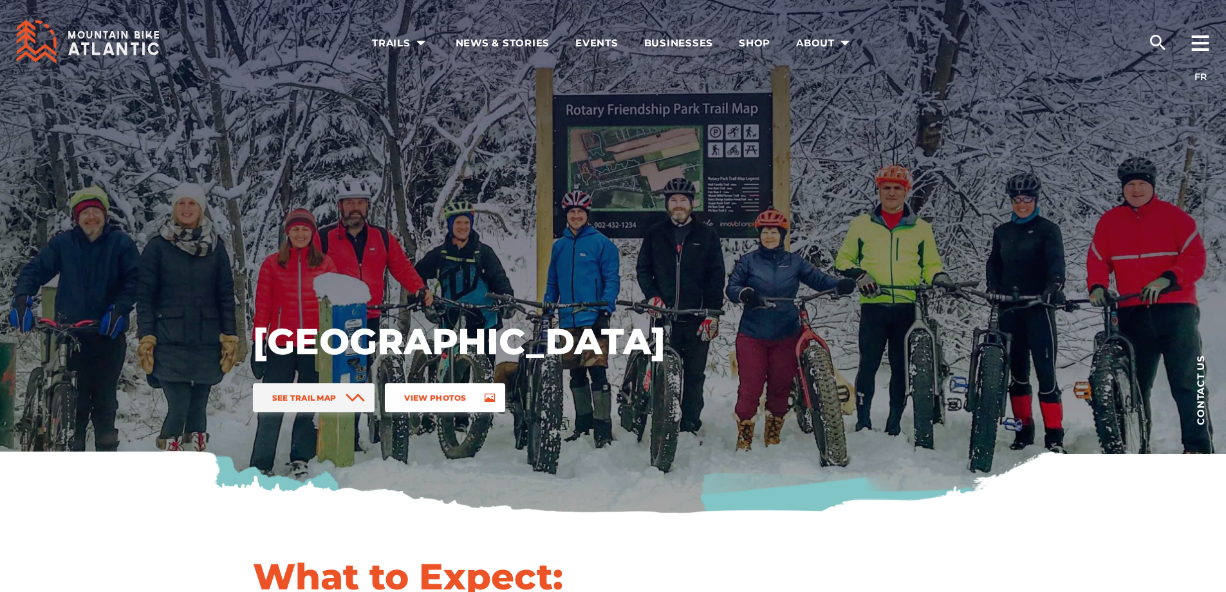
click at [444, 392] on link "View Photos" at bounding box center [445, 397] width 120 height 29
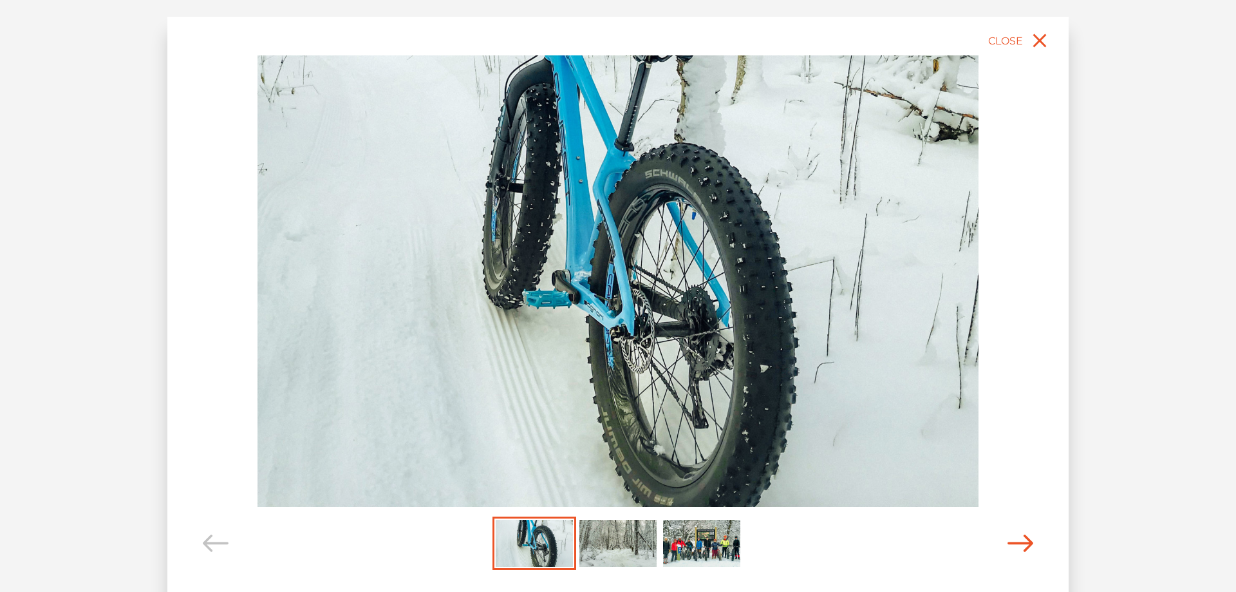
click at [1019, 547] on icon "Carousel Navigation" at bounding box center [1021, 542] width 26 height 17
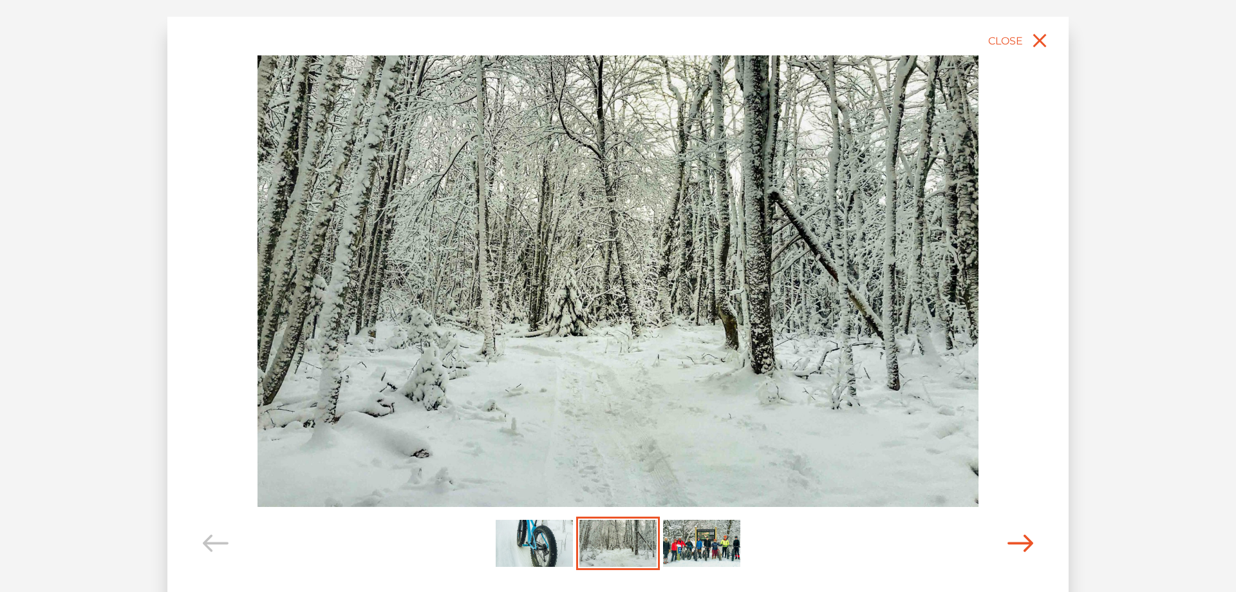
click at [1019, 547] on icon "Carousel Navigation" at bounding box center [1021, 542] width 26 height 17
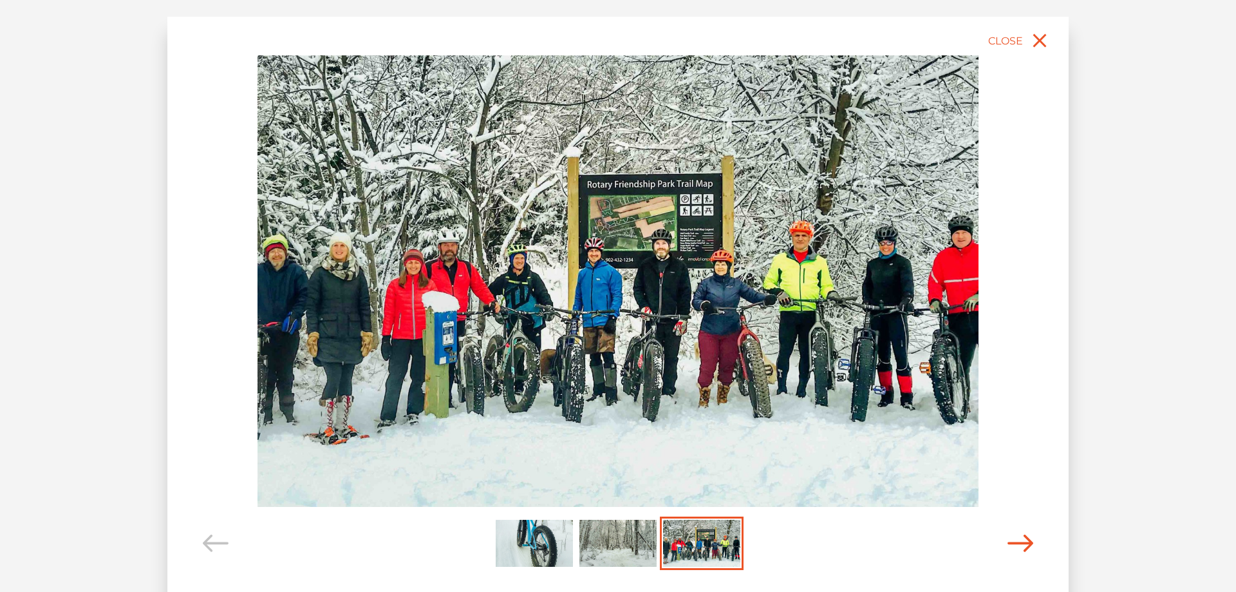
click at [1019, 547] on icon "Carousel Navigation" at bounding box center [1021, 542] width 26 height 17
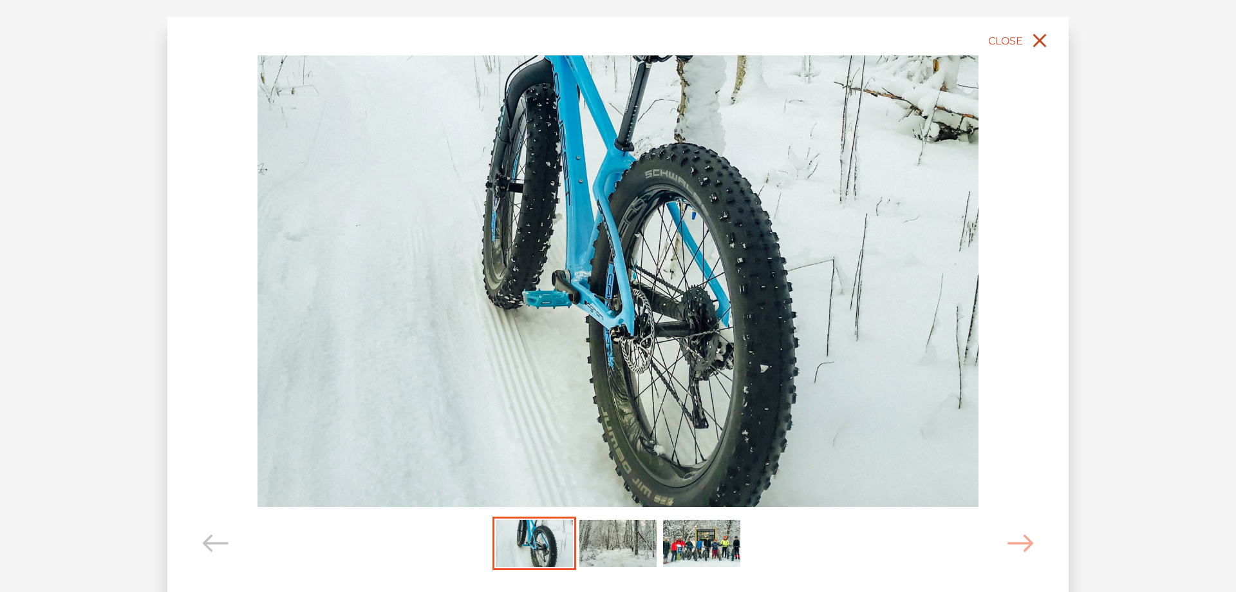
click at [1031, 39] on icon "close" at bounding box center [1039, 40] width 23 height 23
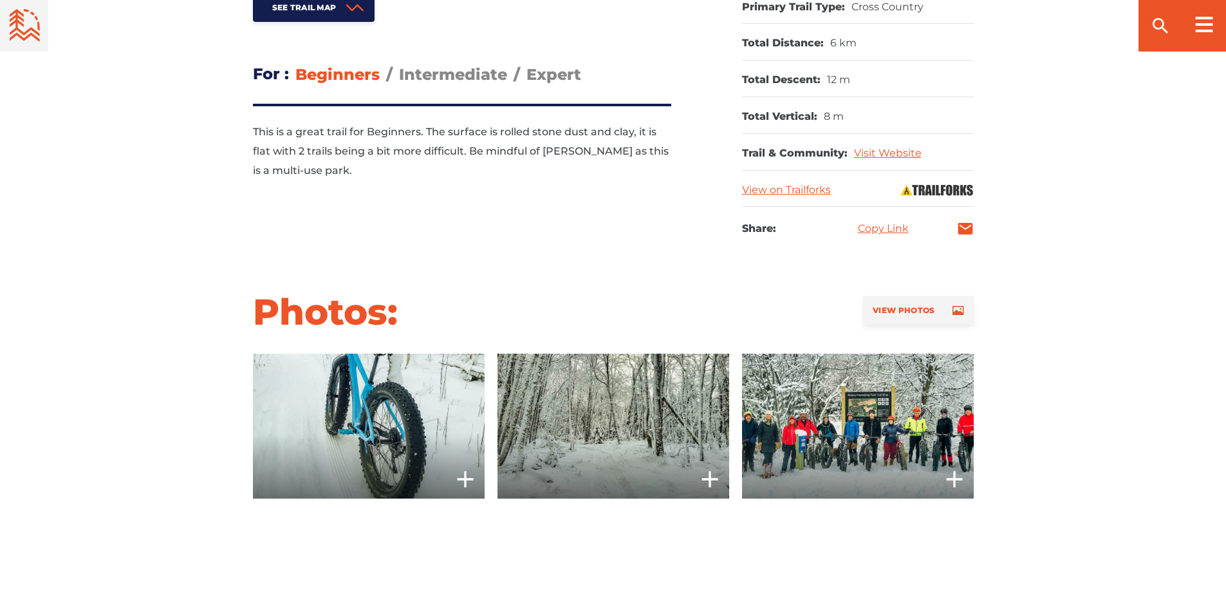
scroll to position [708, 0]
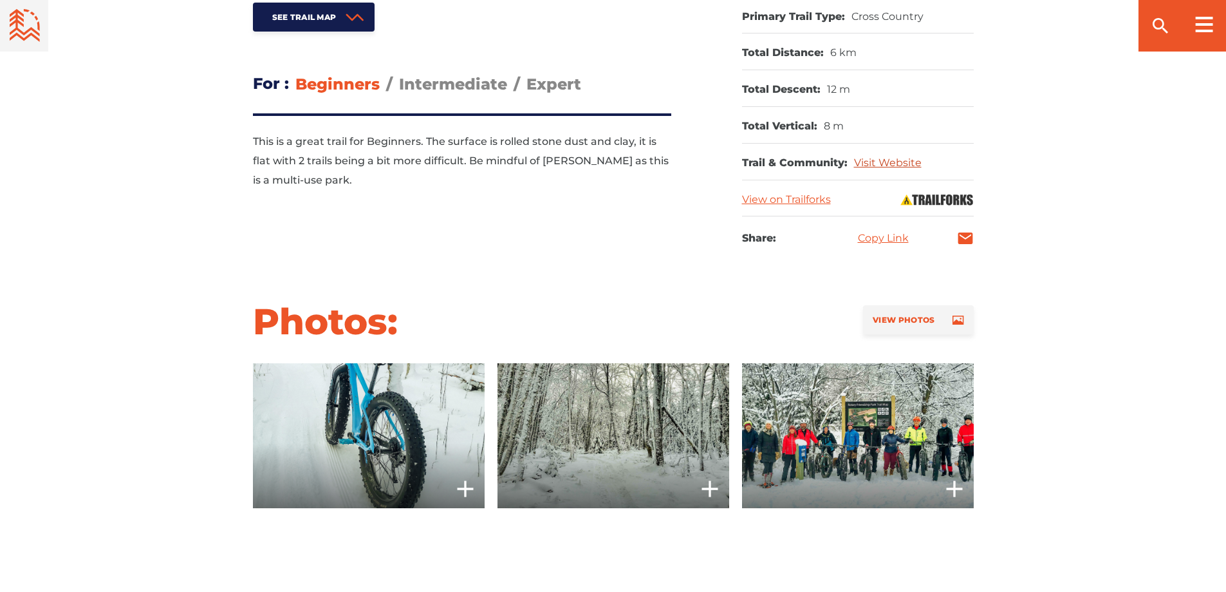
click at [885, 159] on link "Visit Website" at bounding box center [888, 162] width 68 height 12
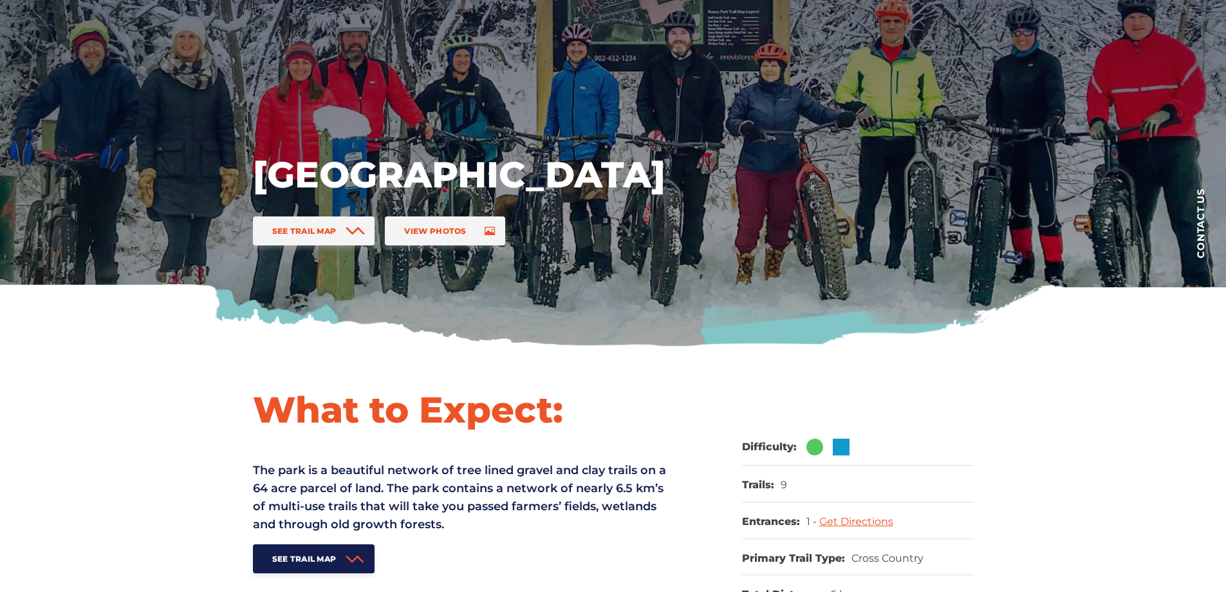
scroll to position [64, 0]
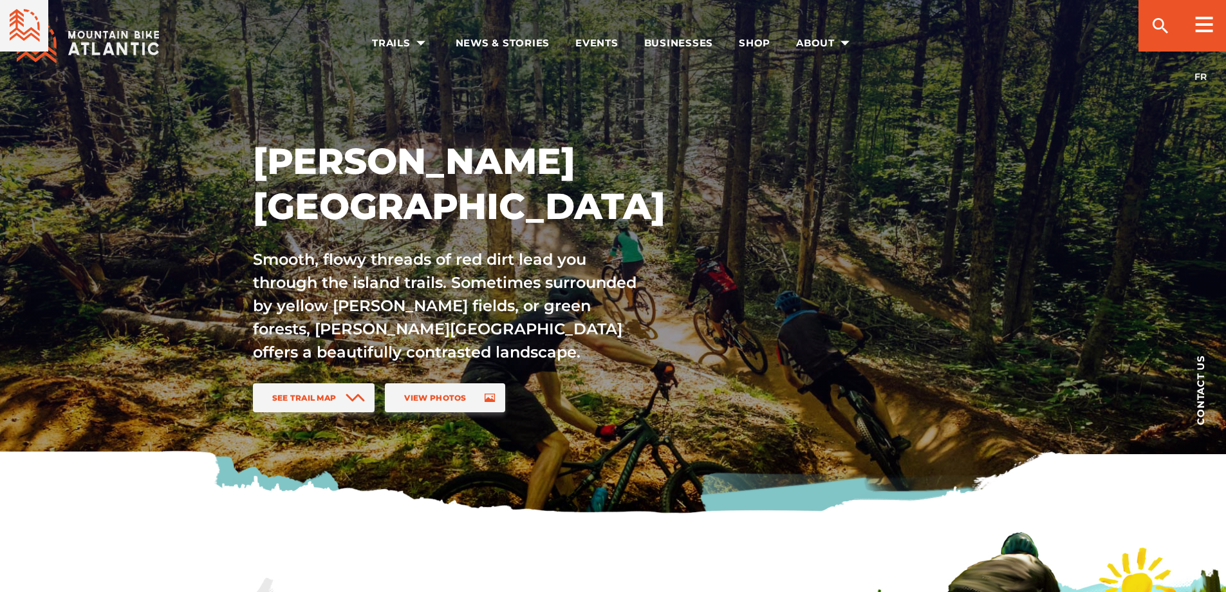
scroll to position [837, 0]
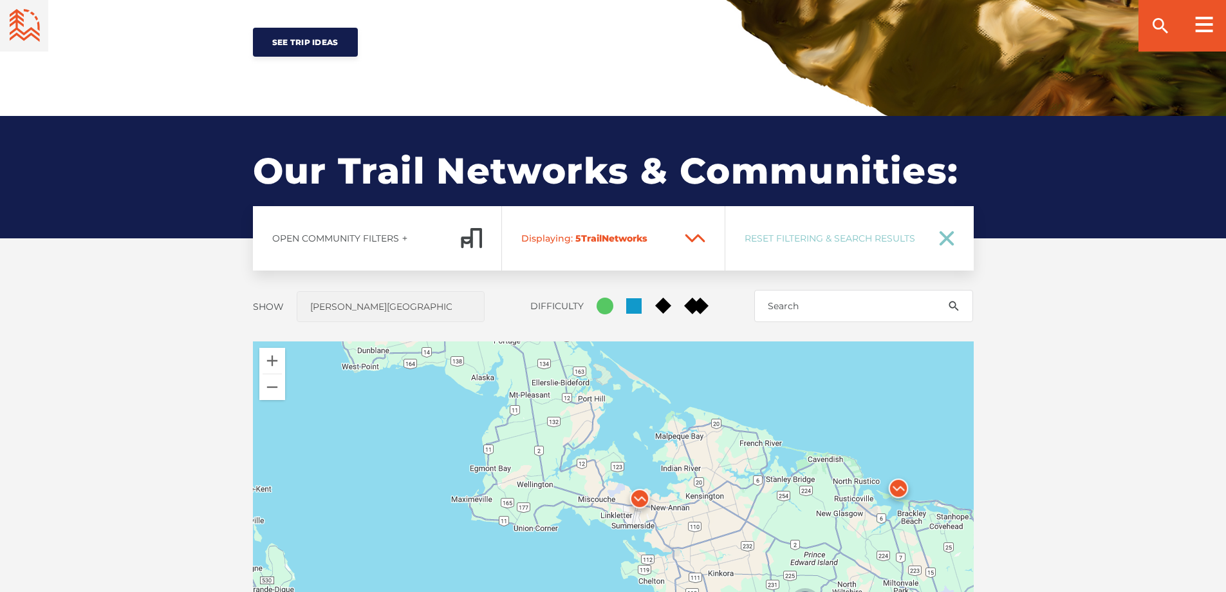
drag, startPoint x: 594, startPoint y: 451, endPoint x: 844, endPoint y: 507, distance: 256.0
click at [845, 507] on div "2" at bounding box center [613, 566] width 721 height 451
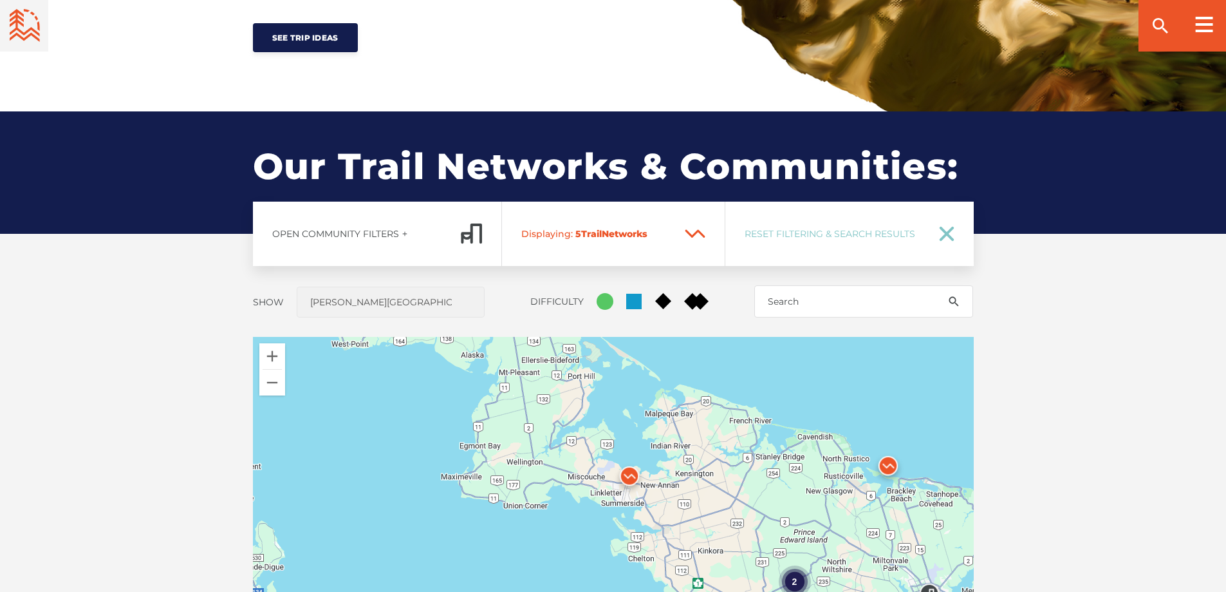
scroll to position [1030, 0]
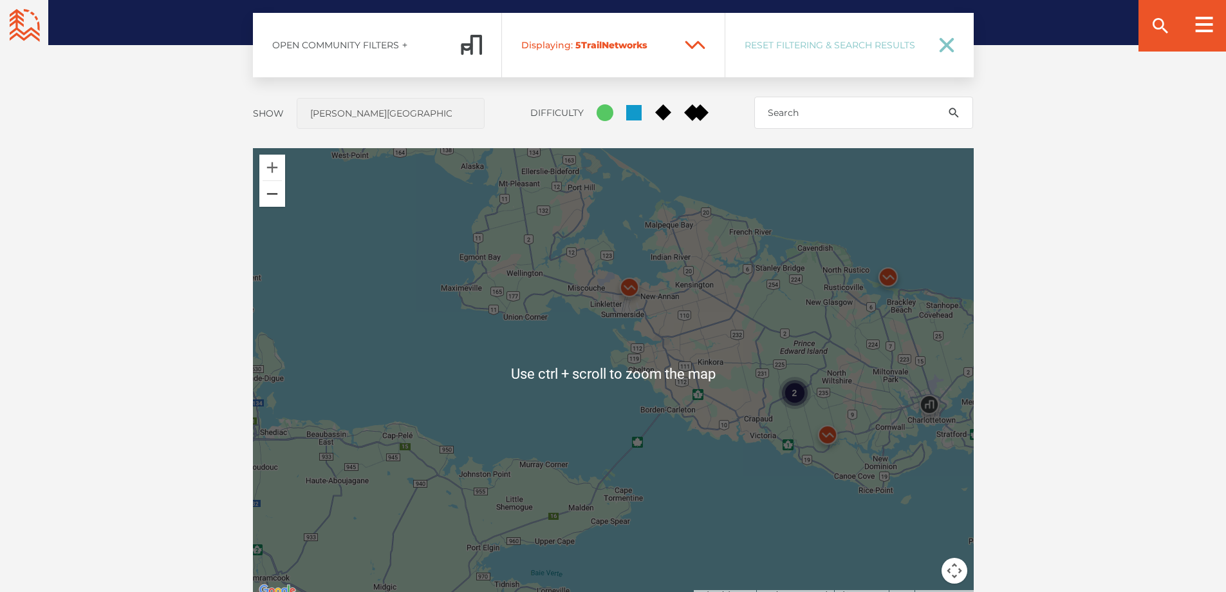
click at [270, 190] on button "Zoom out" at bounding box center [272, 194] width 26 height 26
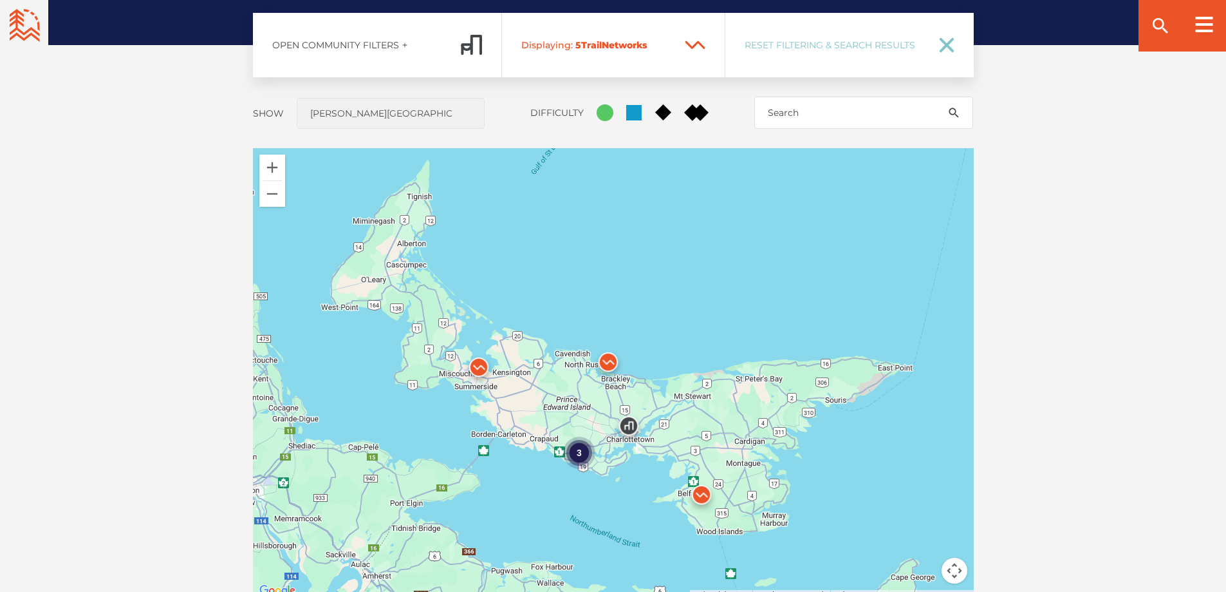
drag, startPoint x: 857, startPoint y: 316, endPoint x: 709, endPoint y: 363, distance: 155.4
click at [709, 363] on div "3" at bounding box center [613, 373] width 721 height 451
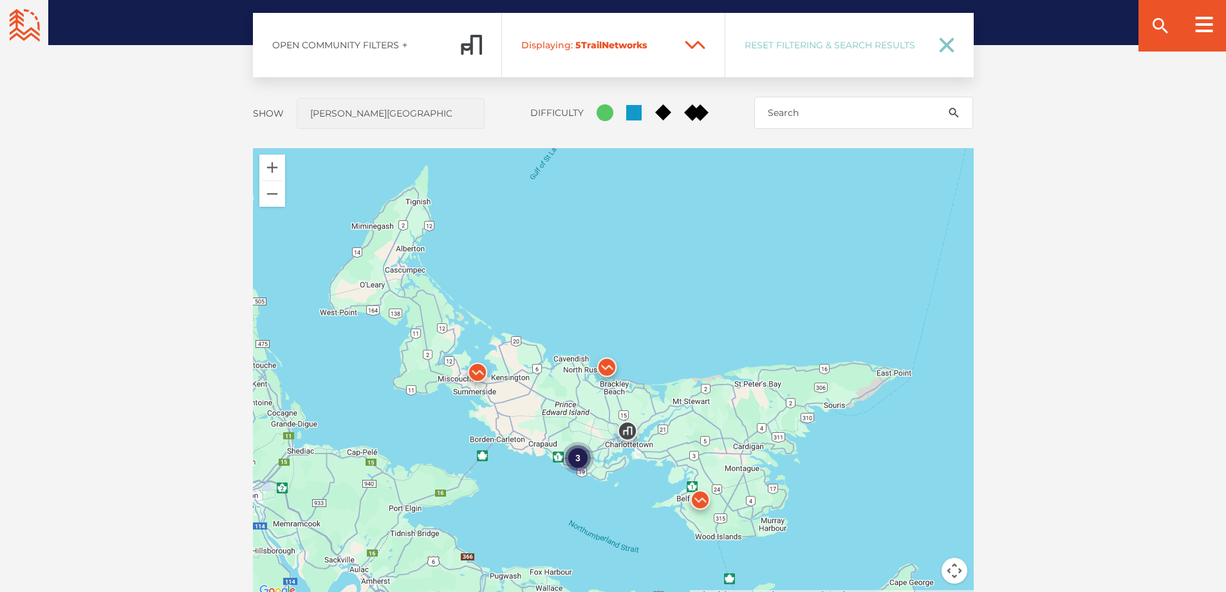
click at [605, 372] on img at bounding box center [607, 370] width 39 height 39
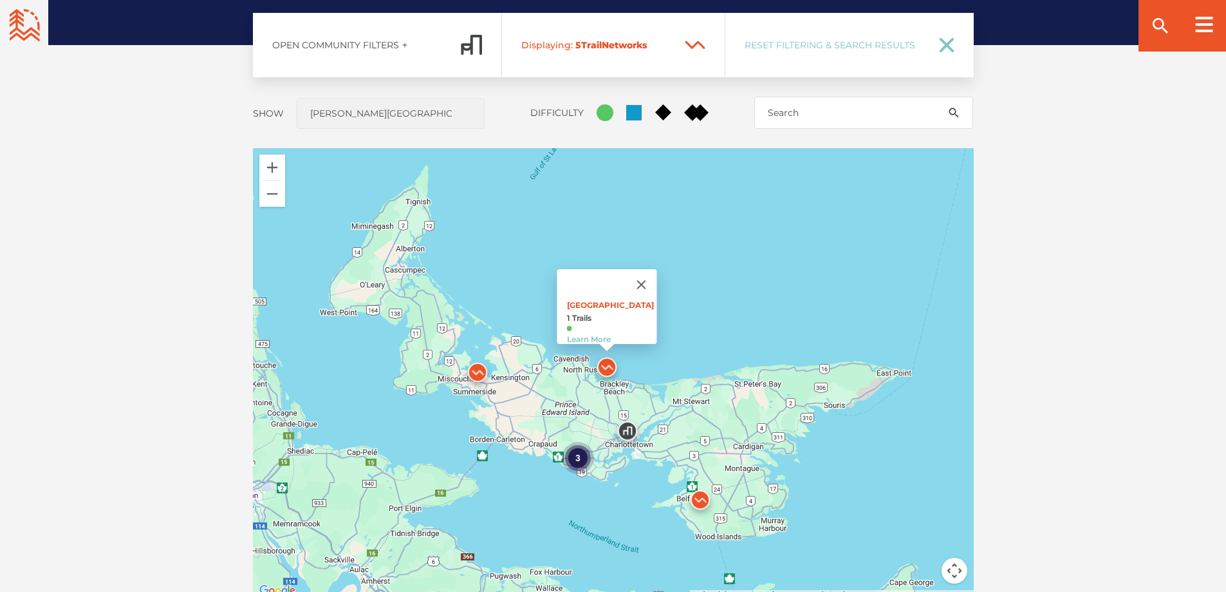
click at [707, 504] on img at bounding box center [700, 503] width 39 height 39
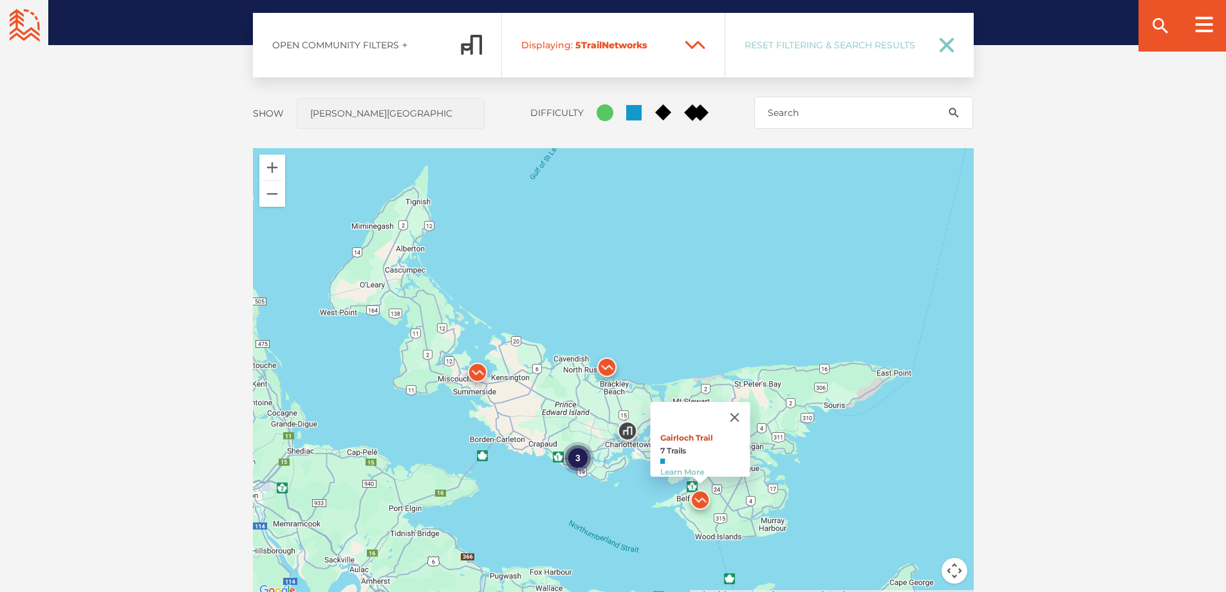
click at [687, 433] on link "Gairloch Trail" at bounding box center [686, 438] width 53 height 10
click at [610, 366] on img at bounding box center [607, 370] width 39 height 39
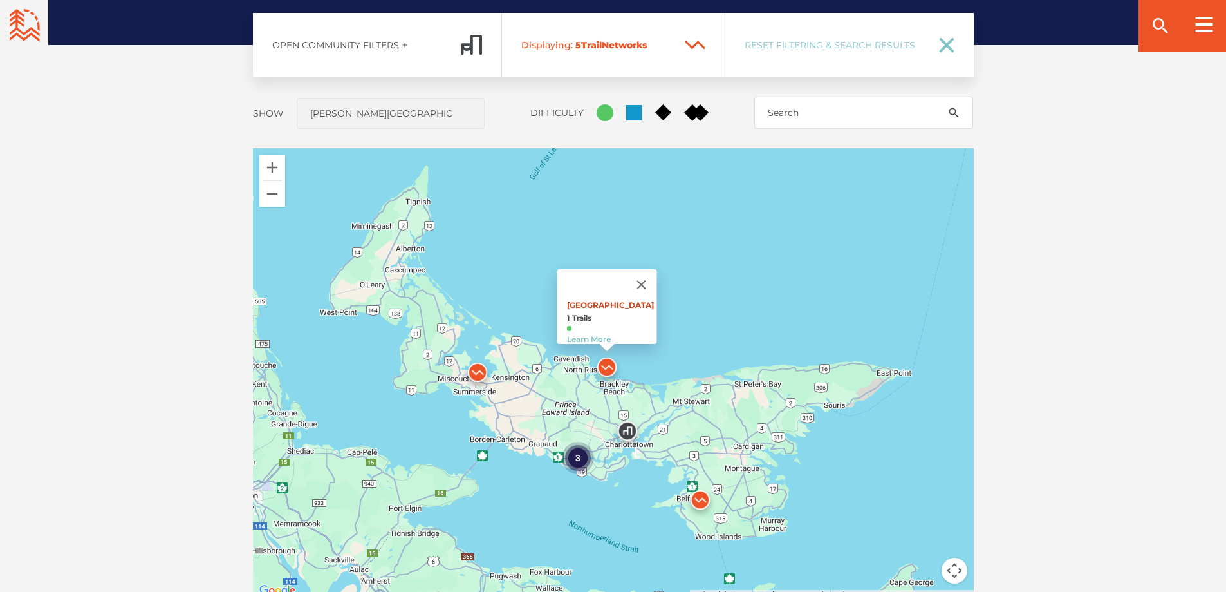
click at [581, 300] on link "[GEOGRAPHIC_DATA]" at bounding box center [610, 305] width 87 height 10
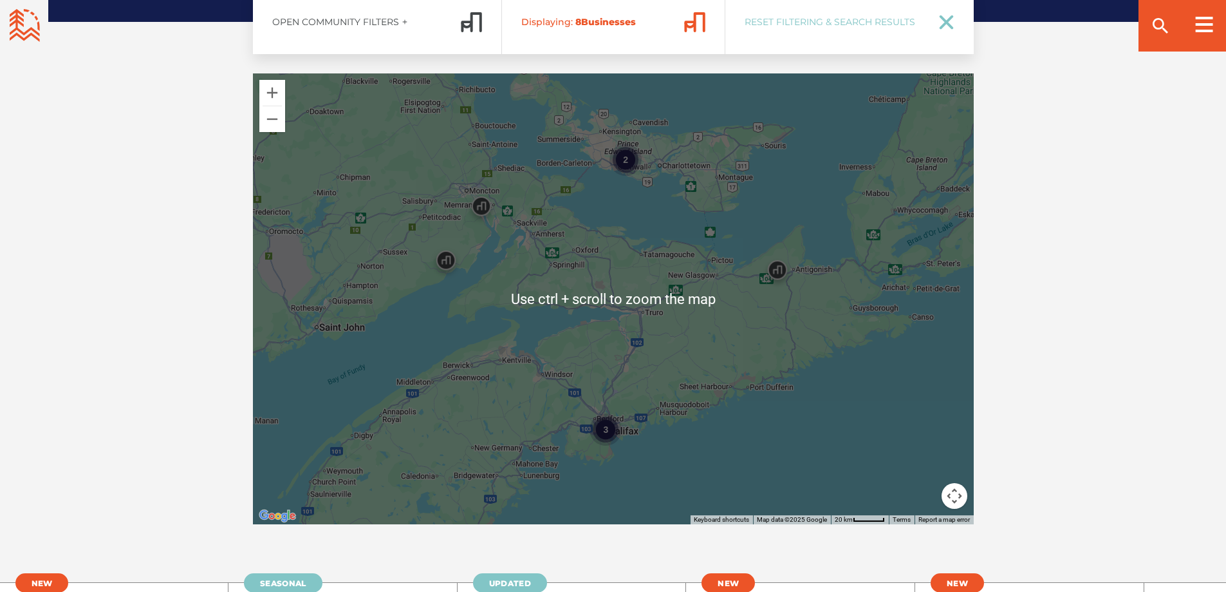
scroll to position [2060, 0]
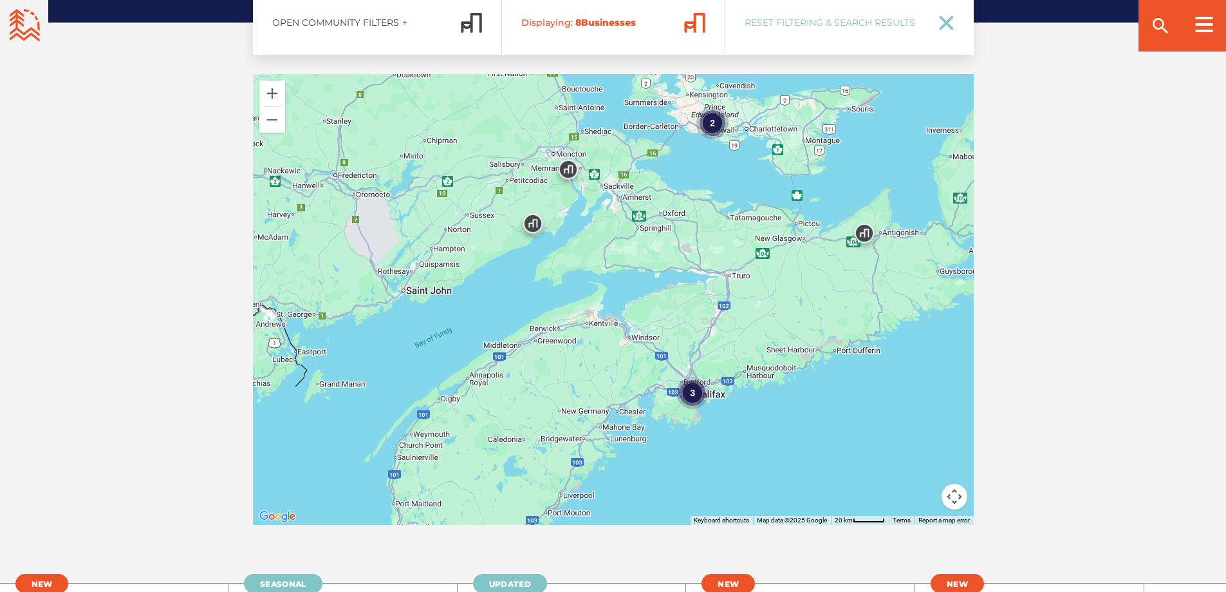
drag, startPoint x: 698, startPoint y: 411, endPoint x: 790, endPoint y: 374, distance: 99.1
click at [790, 374] on div "3 2" at bounding box center [613, 299] width 721 height 451
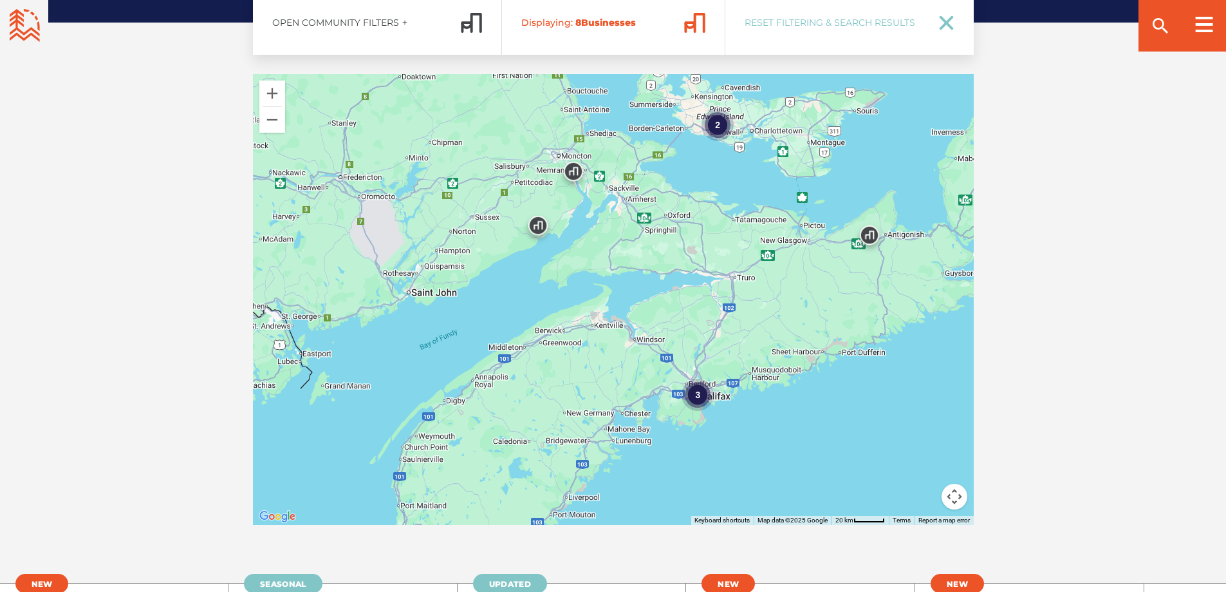
click at [545, 228] on img at bounding box center [538, 228] width 39 height 39
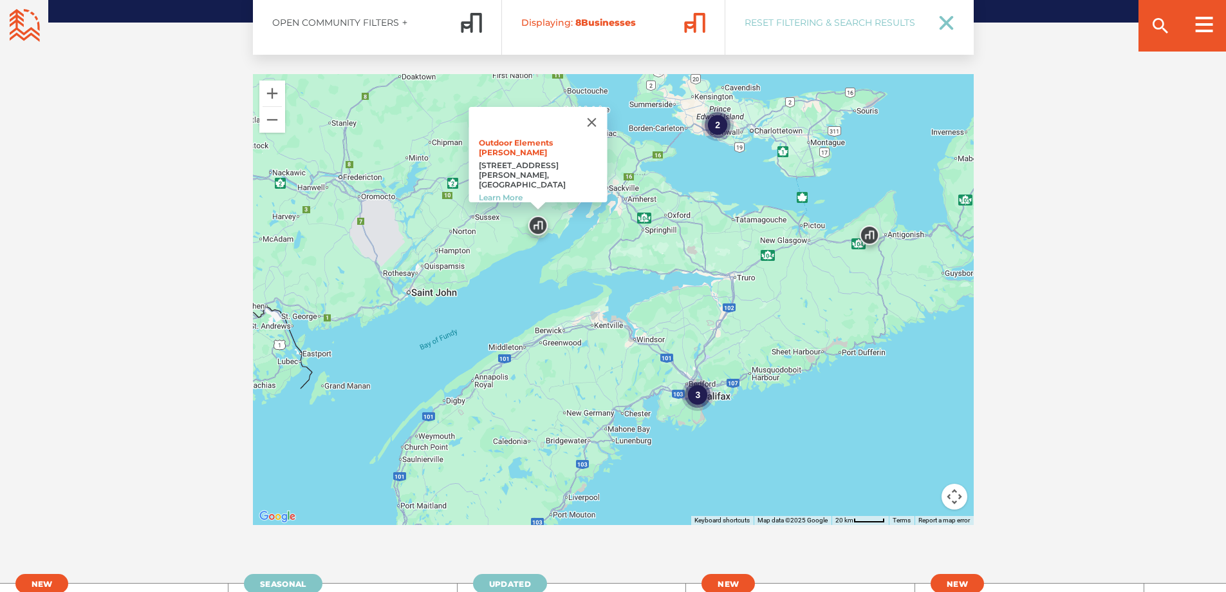
click at [633, 155] on div "3 2 Outdoor Elements Alma 8584 Main Street, Unit 2 Alma, New Brunswick Learn Mo…" at bounding box center [613, 299] width 721 height 451
click at [271, 130] on button "Zoom out" at bounding box center [272, 120] width 26 height 26
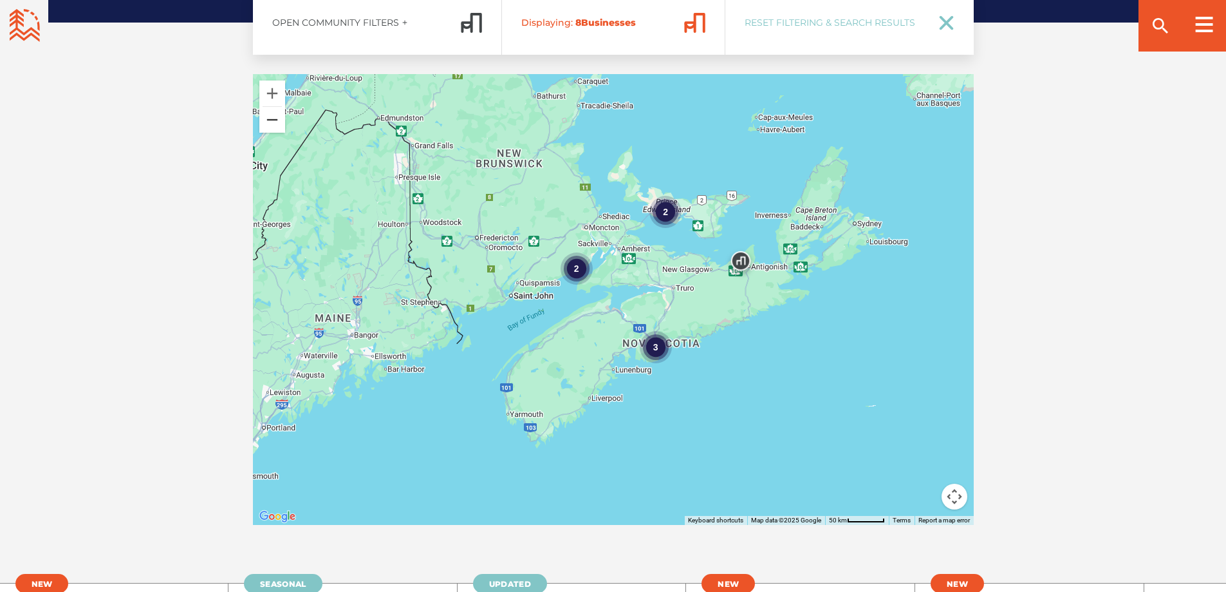
click at [271, 127] on button "Zoom out" at bounding box center [272, 120] width 26 height 26
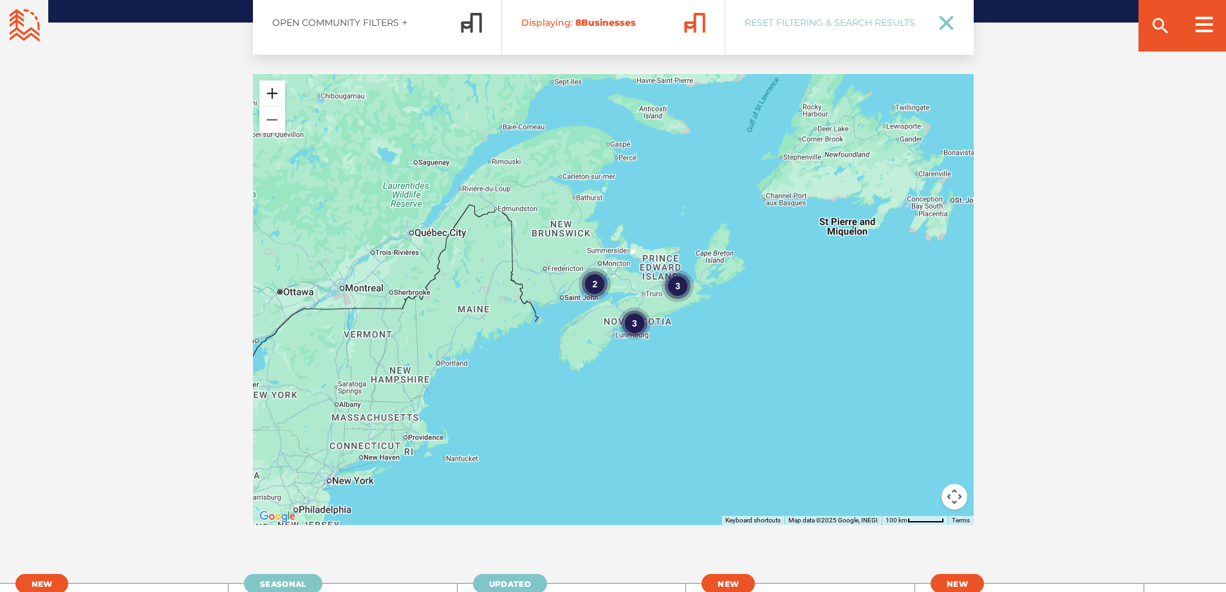
click at [275, 99] on button "Zoom in" at bounding box center [272, 93] width 26 height 26
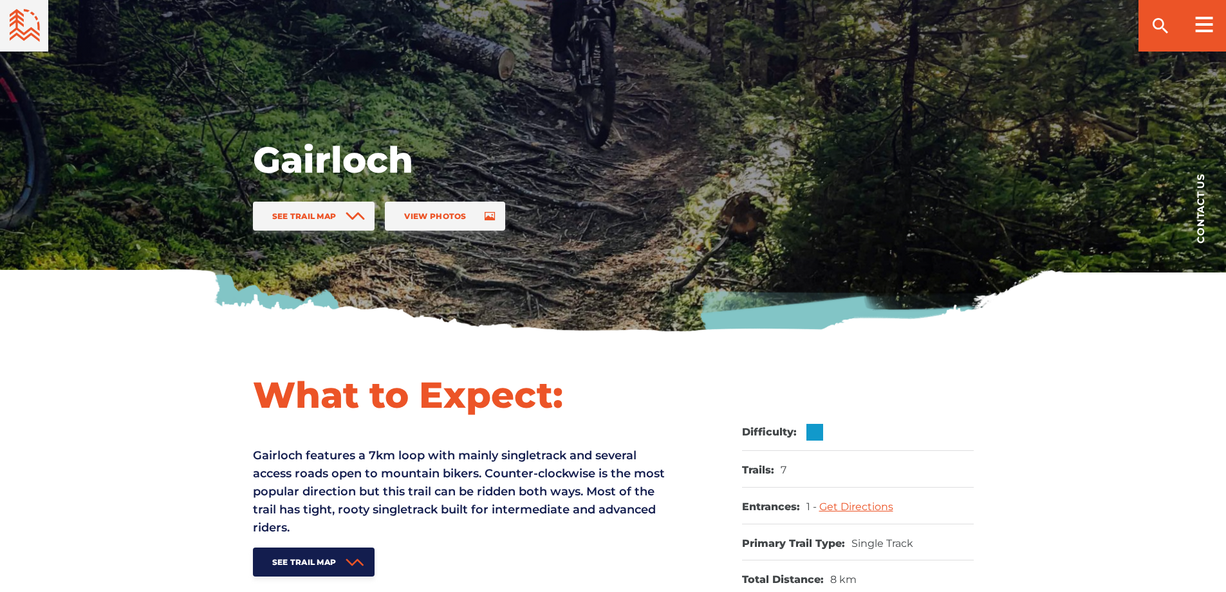
scroll to position [0, 0]
